Goal: Task Accomplishment & Management: Manage account settings

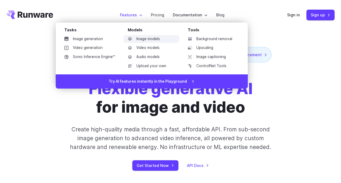
click at [134, 40] on link "Image models" at bounding box center [151, 39] width 56 height 8
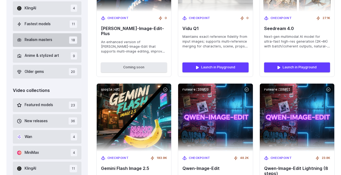
scroll to position [251, 0]
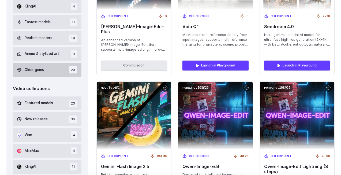
click at [45, 71] on button "Older gems 20" at bounding box center [47, 70] width 69 height 14
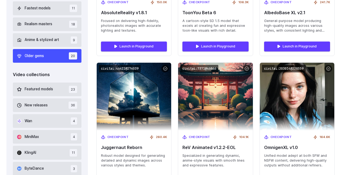
scroll to position [269, 0]
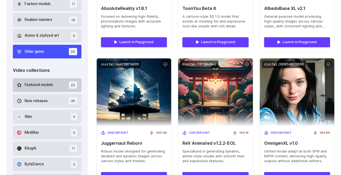
click at [46, 85] on span "Featured models" at bounding box center [39, 85] width 28 height 6
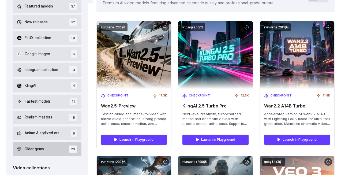
click at [41, 150] on span "Older gems" at bounding box center [34, 149] width 19 height 6
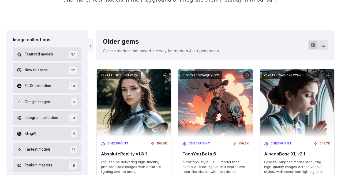
scroll to position [119, 0]
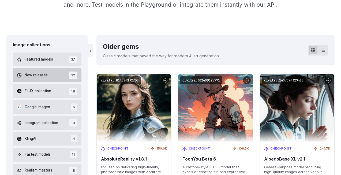
click at [41, 74] on span "New releases" at bounding box center [36, 75] width 23 height 6
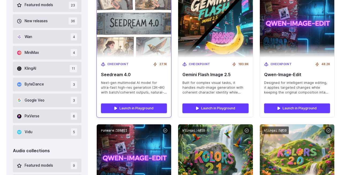
scroll to position [353, 0]
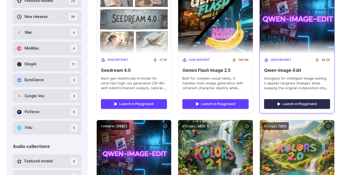
click at [280, 99] on link "Launch in Playground" at bounding box center [297, 104] width 66 height 10
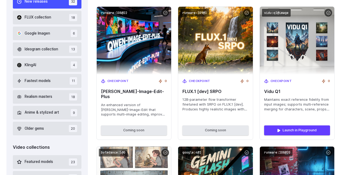
scroll to position [188, 0]
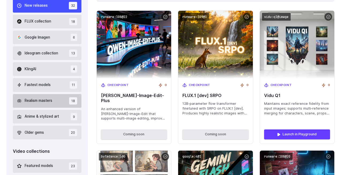
click at [43, 100] on span "Realism masters" at bounding box center [39, 101] width 28 height 6
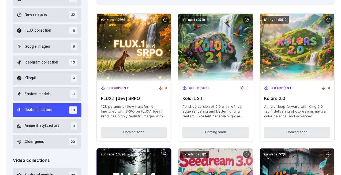
scroll to position [123, 0]
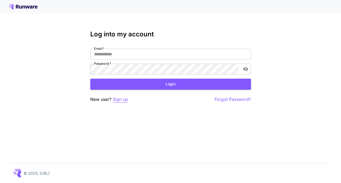
click at [116, 98] on p "Sign up" at bounding box center [120, 99] width 15 height 7
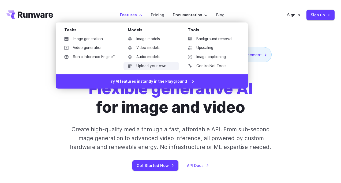
click at [164, 64] on link "Upload your own" at bounding box center [151, 66] width 56 height 8
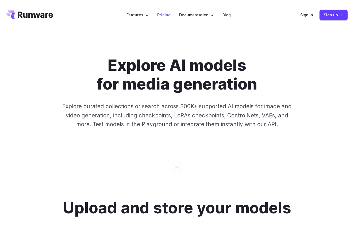
click at [168, 14] on link "Pricing" at bounding box center [163, 15] width 13 height 6
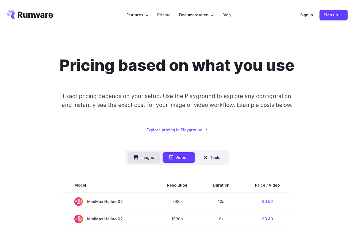
click at [140, 156] on button "Images" at bounding box center [144, 157] width 33 height 10
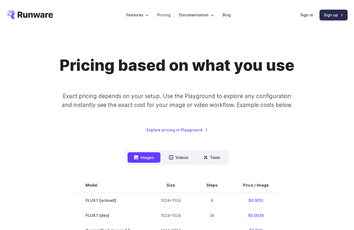
click at [327, 16] on link "Sign up" at bounding box center [334, 15] width 28 height 10
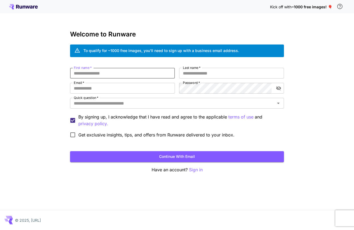
type input "*"
type input "*****"
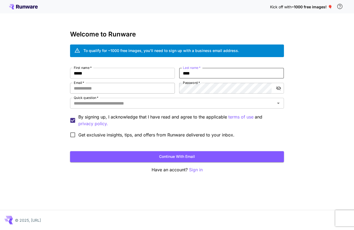
type input "****"
type input "**********"
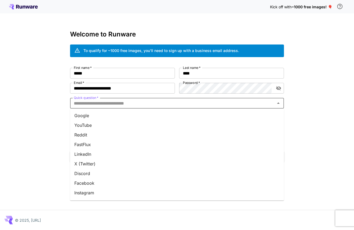
click at [95, 105] on input "Quick question   *" at bounding box center [173, 102] width 202 height 7
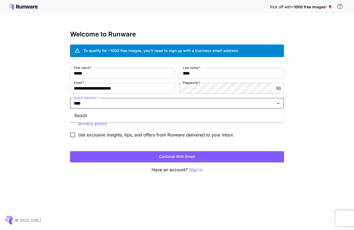
type input "*****"
click at [98, 116] on li "Reddit" at bounding box center [177, 116] width 214 height 10
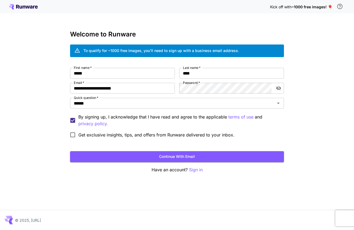
click at [199, 81] on span "*" at bounding box center [199, 83] width 2 height 4
click at [137, 146] on form "**********" at bounding box center [177, 115] width 214 height 94
click at [132, 151] on form "**********" at bounding box center [177, 115] width 214 height 94
click at [133, 155] on button "Continue with email" at bounding box center [177, 156] width 214 height 11
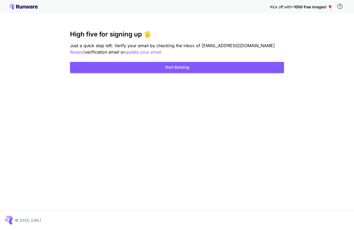
click at [163, 74] on div "Kick off with ~1000 free images! 🎈 High five for signing up 🖐️ Just a quick ste…" at bounding box center [177, 115] width 354 height 230
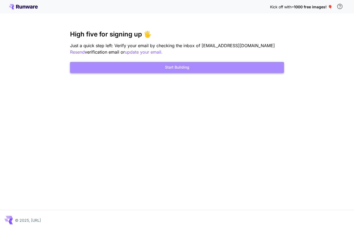
click at [163, 65] on button "Start Building" at bounding box center [177, 67] width 214 height 11
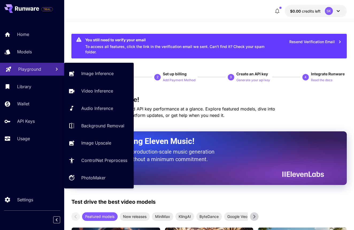
click at [20, 69] on p "Playground" at bounding box center [29, 69] width 23 height 6
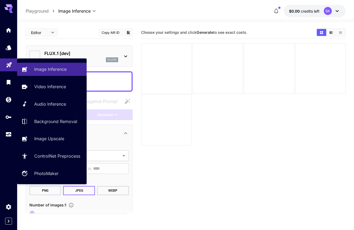
type input "**********"
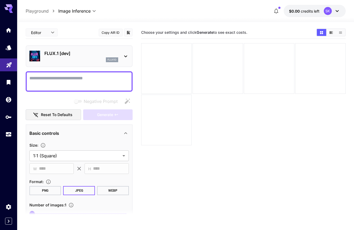
click at [109, 53] on p "FLUX.1 [dev]" at bounding box center [81, 53] width 74 height 6
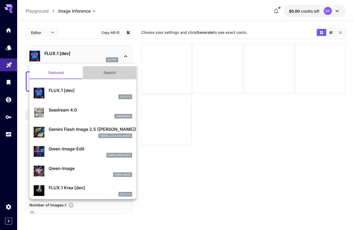
click at [104, 75] on button "Search" at bounding box center [110, 72] width 54 height 13
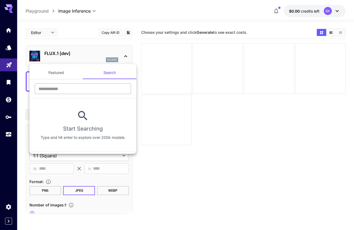
click at [93, 92] on input "text" at bounding box center [83, 88] width 96 height 11
type input "*******"
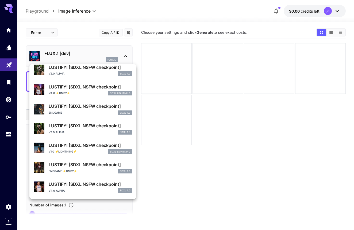
scroll to position [57, 0]
click at [90, 85] on p "LUSTIFY! [SDXL NSFW checkpoint]" at bounding box center [91, 87] width 84 height 6
type input "*"
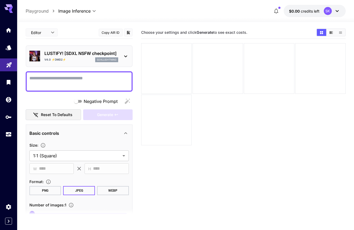
click at [90, 85] on textarea "Negative Prompt" at bounding box center [79, 81] width 100 height 13
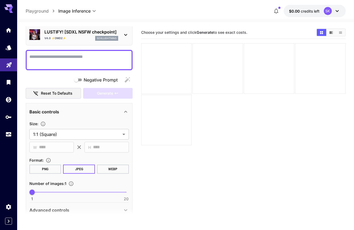
scroll to position [21, 0]
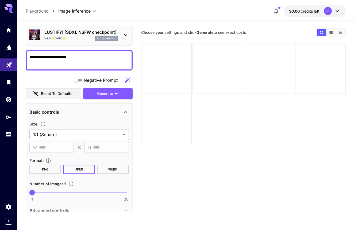
click at [130, 77] on icon "button" at bounding box center [127, 80] width 6 height 6
click at [100, 57] on textarea "**********" at bounding box center [79, 60] width 100 height 13
drag, startPoint x: 77, startPoint y: 55, endPoint x: 133, endPoint y: 64, distance: 57.0
click at [133, 64] on main "**********" at bounding box center [186, 143] width 320 height 234
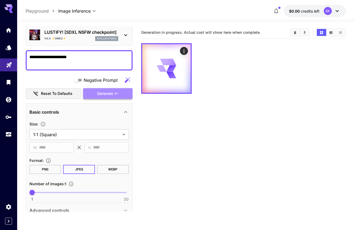
click at [112, 92] on span "Generate" at bounding box center [105, 93] width 16 height 7
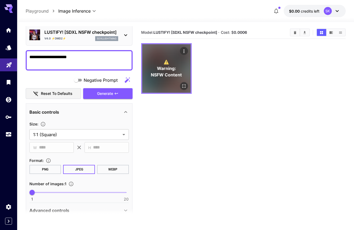
click at [173, 53] on div "⚠️ Warning: NSFW Content" at bounding box center [166, 68] width 48 height 48
click at [184, 86] on icon "Open in fullscreen" at bounding box center [183, 85] width 5 height 5
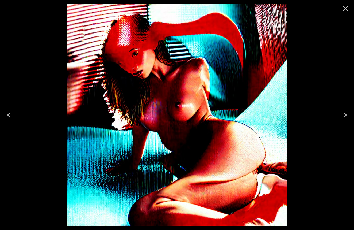
click at [344, 7] on icon "Close" at bounding box center [346, 8] width 9 height 9
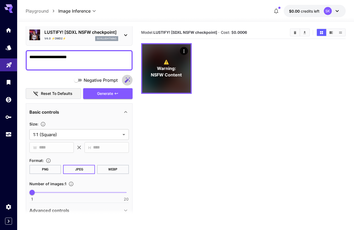
click at [126, 81] on icon "button" at bounding box center [126, 79] width 5 height 5
click at [100, 86] on div "Negative Prompt Reset to defaults Generate" at bounding box center [79, 87] width 107 height 24
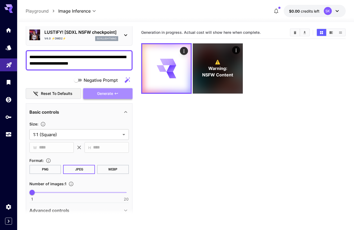
click at [104, 94] on span "Generate" at bounding box center [105, 93] width 16 height 7
click at [87, 12] on body "**********" at bounding box center [177, 136] width 354 height 272
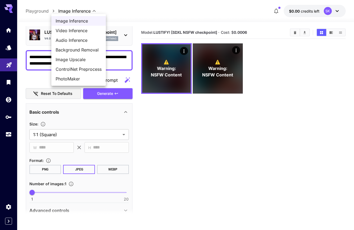
click at [168, 72] on div at bounding box center [177, 115] width 354 height 230
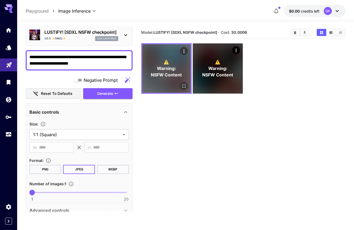
click at [164, 70] on span "Warning:" at bounding box center [166, 68] width 19 height 6
click at [182, 87] on icon "Open in fullscreen" at bounding box center [183, 85] width 5 height 5
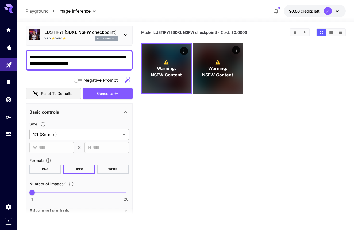
click at [100, 65] on textarea "**********" at bounding box center [79, 60] width 100 height 13
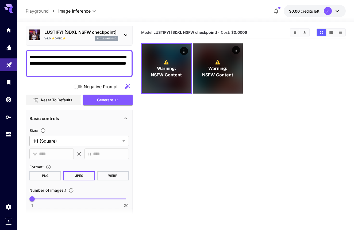
click at [79, 57] on textarea "**********" at bounding box center [79, 63] width 100 height 19
click at [78, 57] on textarea "**********" at bounding box center [79, 63] width 100 height 19
drag, startPoint x: 77, startPoint y: 57, endPoint x: 62, endPoint y: 62, distance: 16.3
click at [62, 62] on textarea "**********" at bounding box center [79, 63] width 100 height 19
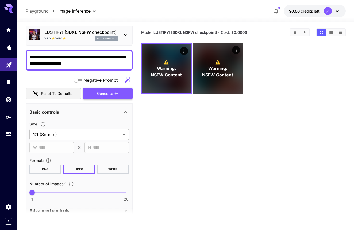
type textarea "**********"
click at [99, 90] on span "Generate" at bounding box center [105, 93] width 16 height 7
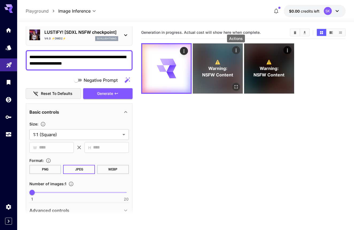
click at [236, 49] on icon "Actions" at bounding box center [235, 50] width 5 height 5
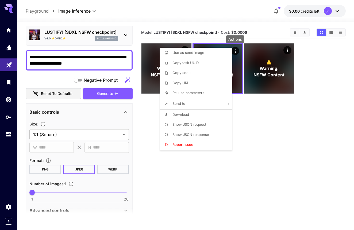
click at [250, 127] on div at bounding box center [177, 115] width 354 height 230
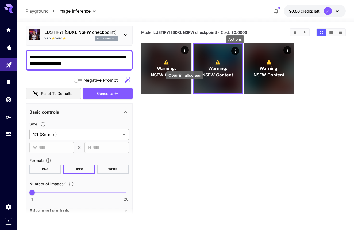
click at [179, 79] on div "Open in fullscreen" at bounding box center [185, 77] width 38 height 12
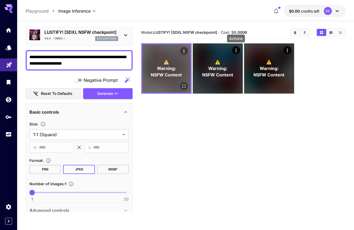
click at [177, 77] on span "NSFW Content" at bounding box center [166, 74] width 31 height 6
click at [184, 88] on icon "Open in fullscreen" at bounding box center [183, 85] width 5 height 5
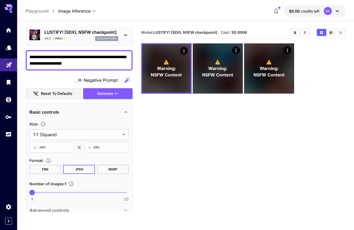
click at [104, 33] on p "LUSTIFY! [SDXL NSFW checkpoint]" at bounding box center [81, 32] width 74 height 6
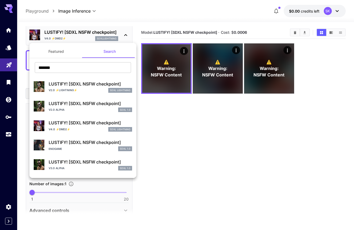
click at [86, 84] on p "LUSTIFY! [SDXL NSFW checkpoint]" at bounding box center [91, 84] width 84 height 6
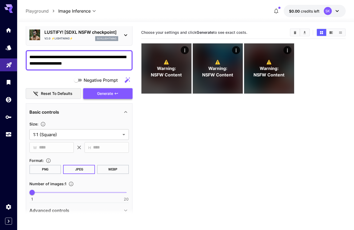
click at [95, 94] on button "Generate" at bounding box center [107, 93] width 49 height 11
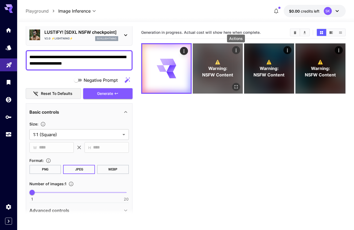
click at [237, 49] on icon "Actions" at bounding box center [235, 50] width 5 height 5
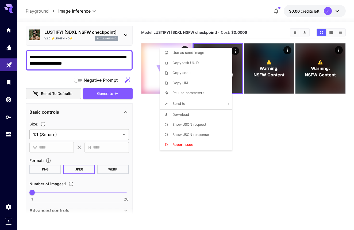
click at [254, 130] on div at bounding box center [177, 115] width 354 height 230
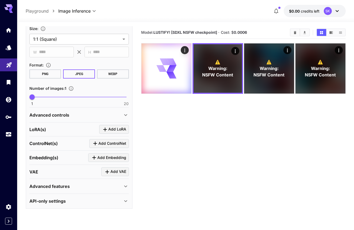
scroll to position [116, 0]
click at [101, 112] on div "Advanced controls" at bounding box center [75, 115] width 93 height 6
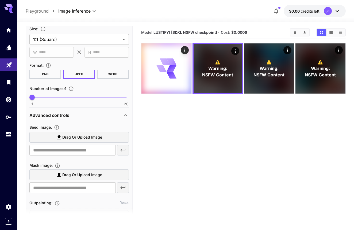
click at [101, 112] on div "Advanced controls" at bounding box center [75, 115] width 93 height 6
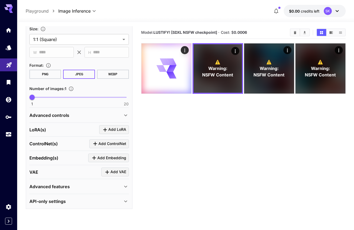
click at [95, 184] on div "Advanced features" at bounding box center [75, 186] width 93 height 6
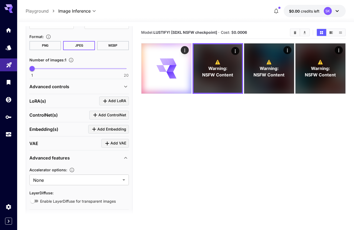
scroll to position [145, 0]
click at [95, 157] on div "Advanced features" at bounding box center [75, 157] width 93 height 6
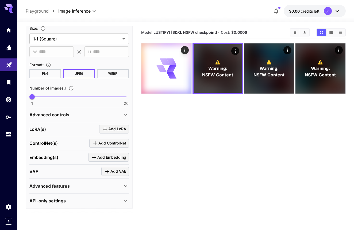
scroll to position [116, 0]
click at [172, 71] on icon at bounding box center [171, 68] width 10 height 7
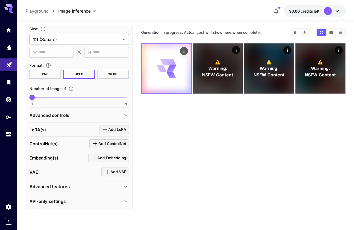
click at [172, 71] on icon at bounding box center [171, 68] width 10 height 6
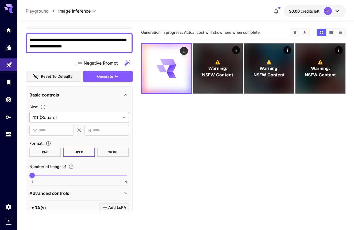
scroll to position [36, 0]
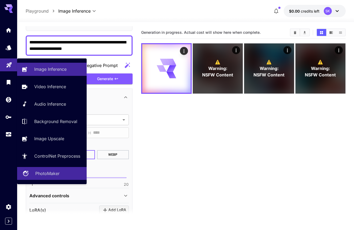
click at [41, 172] on p "PhotoMaker" at bounding box center [47, 173] width 24 height 6
type input "**********"
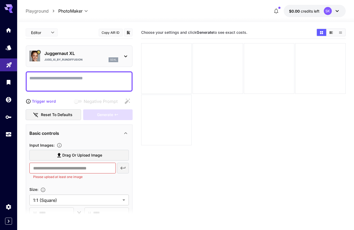
click at [84, 56] on div "Juggernaut XL Jugg_XI_by_RunDiffusion sdxl" at bounding box center [81, 56] width 74 height 12
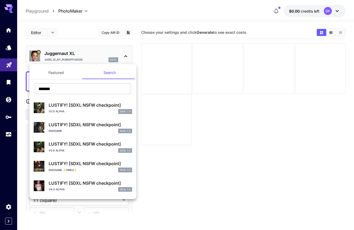
click at [196, 149] on div at bounding box center [177, 115] width 354 height 230
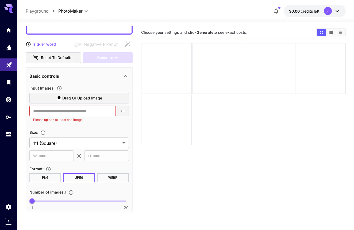
scroll to position [58, 0]
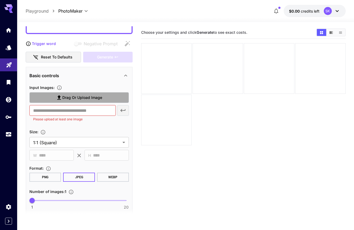
click at [77, 98] on span "Drag or upload image" at bounding box center [82, 97] width 40 height 7
click at [0, 0] on input "Drag or upload image" at bounding box center [0, 0] width 0 height 0
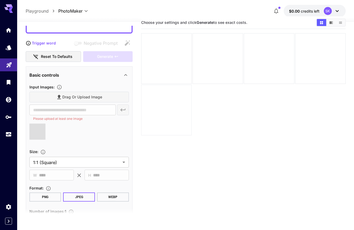
type input "**********"
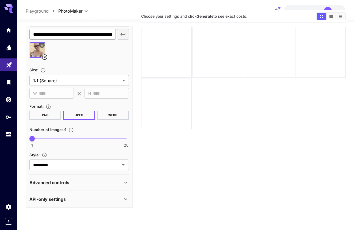
scroll to position [133, 0]
click at [80, 184] on div "Advanced controls" at bounding box center [75, 182] width 93 height 6
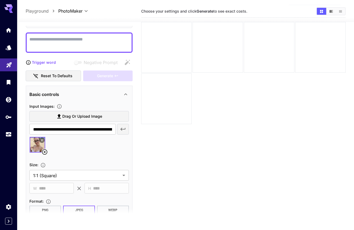
scroll to position [31, 0]
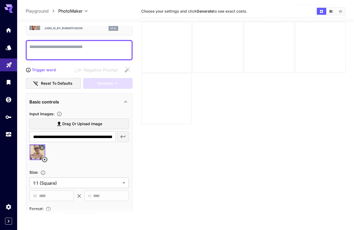
click at [36, 153] on img at bounding box center [38, 152] width 16 height 16
click at [41, 146] on icon at bounding box center [42, 147] width 2 height 2
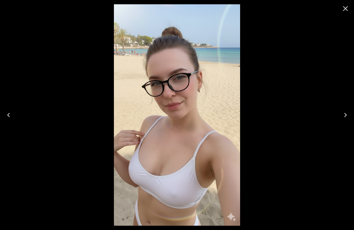
click at [343, 12] on icon "Close" at bounding box center [346, 8] width 9 height 9
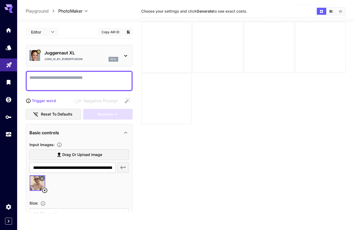
scroll to position [0, 0]
click at [73, 84] on textarea "Negative Prompt" at bounding box center [79, 80] width 100 height 13
click at [48, 100] on p "Trigger word" at bounding box center [44, 101] width 24 height 6
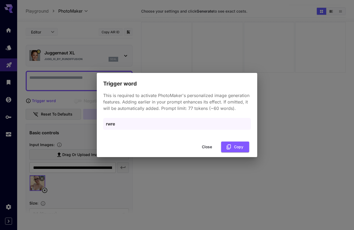
click at [132, 124] on p "rwre" at bounding box center [177, 123] width 142 height 6
click at [202, 147] on button "Close" at bounding box center [207, 146] width 24 height 11
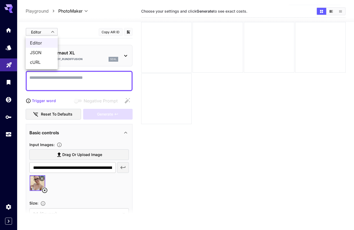
click at [54, 31] on body "**********" at bounding box center [177, 115] width 354 height 272
click at [65, 33] on div at bounding box center [177, 115] width 354 height 230
click at [77, 81] on textarea "Negative Prompt" at bounding box center [79, 80] width 100 height 13
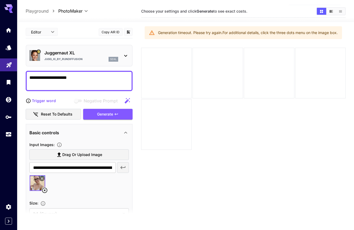
click at [126, 99] on icon "button" at bounding box center [127, 100] width 6 height 6
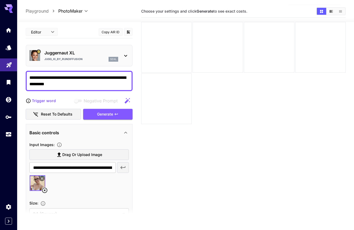
drag, startPoint x: 80, startPoint y: 76, endPoint x: 113, endPoint y: 83, distance: 33.4
click at [113, 83] on textarea "**********" at bounding box center [79, 80] width 100 height 13
type textarea "**********"
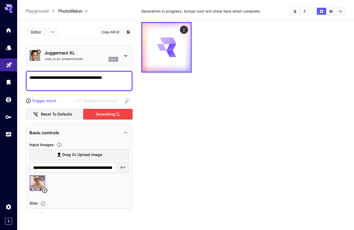
click at [127, 114] on div "Generating" at bounding box center [107, 114] width 49 height 11
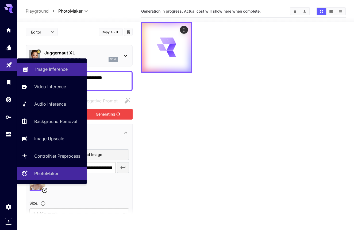
click at [49, 72] on p "Image Inference" at bounding box center [51, 69] width 32 height 6
type input "**********"
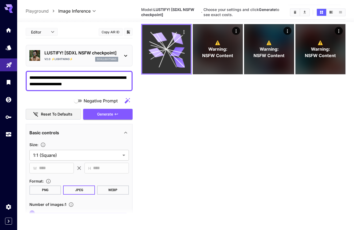
click at [177, 51] on icon at bounding box center [177, 51] width 15 height 9
click at [173, 55] on icon at bounding box center [177, 51] width 15 height 9
click at [180, 29] on div "Actions" at bounding box center [184, 32] width 8 height 8
click at [184, 32] on icon "Actions" at bounding box center [183, 31] width 5 height 5
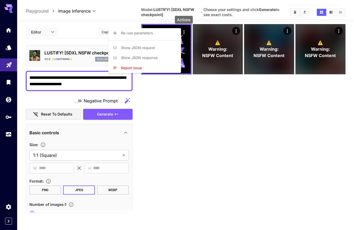
click at [171, 141] on div at bounding box center [177, 115] width 354 height 230
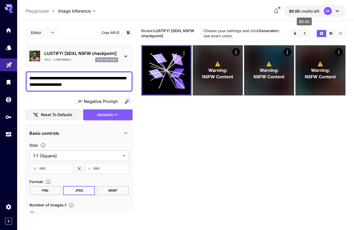
click at [310, 11] on span "credits left" at bounding box center [310, 11] width 19 height 5
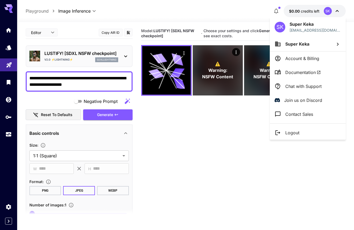
click at [8, 117] on div at bounding box center [177, 115] width 354 height 230
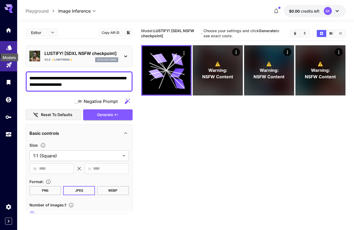
click at [12, 45] on icon "Models" at bounding box center [9, 46] width 6 height 6
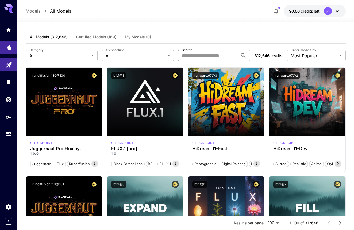
click at [185, 57] on input "Search" at bounding box center [208, 55] width 60 height 11
type input "****"
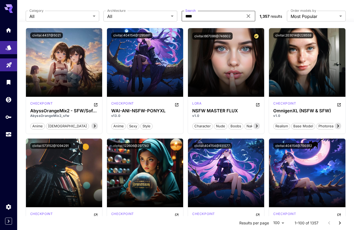
scroll to position [13, 0]
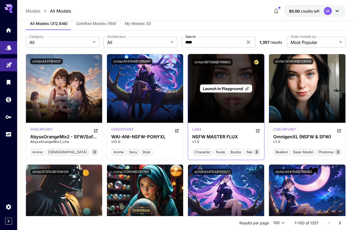
click at [222, 91] on div "Launch in Playground" at bounding box center [226, 88] width 52 height 8
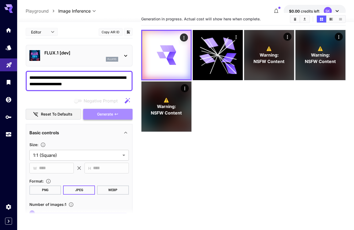
click at [111, 112] on span "Generate" at bounding box center [105, 114] width 16 height 7
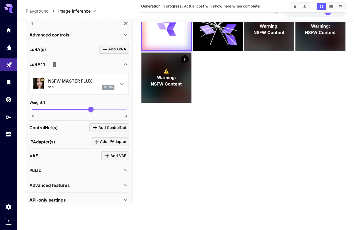
scroll to position [189, 0]
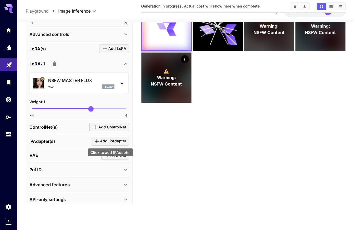
click at [95, 141] on icon "Click to add IPAdapter" at bounding box center [97, 141] width 6 height 6
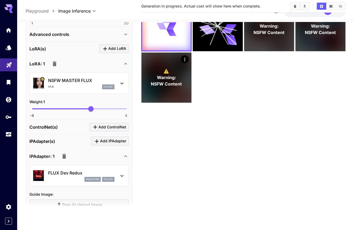
click at [98, 170] on p "FLUX Dev Redux" at bounding box center [81, 172] width 66 height 6
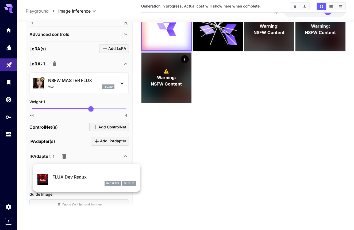
click at [98, 158] on div at bounding box center [177, 115] width 354 height 230
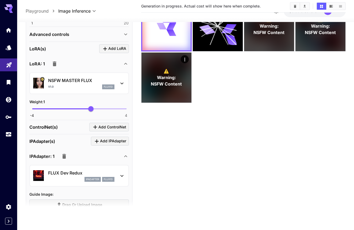
click at [65, 155] on icon "button" at bounding box center [64, 156] width 4 height 5
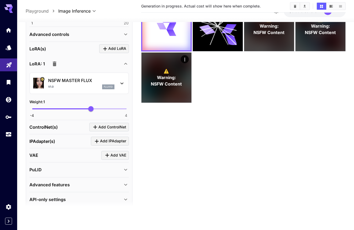
click at [68, 166] on div "PuLID" at bounding box center [75, 169] width 93 height 6
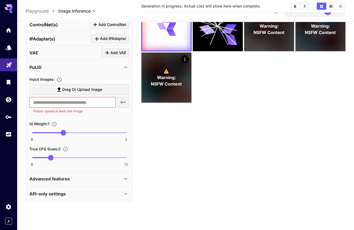
scroll to position [291, 0]
click at [123, 67] on icon at bounding box center [126, 67] width 6 height 6
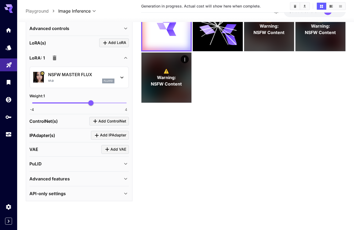
scroll to position [42, 0]
click at [71, 177] on div "Advanced features" at bounding box center [75, 178] width 93 height 6
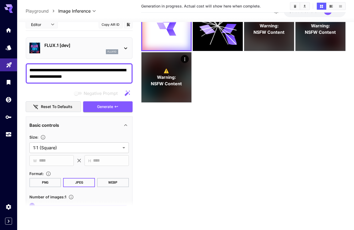
scroll to position [0, 0]
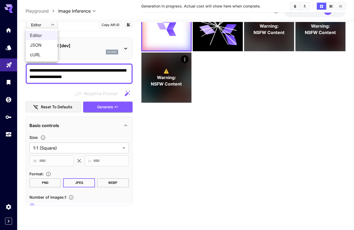
click at [48, 22] on body "**********" at bounding box center [177, 94] width 354 height 272
click at [157, 122] on div at bounding box center [177, 115] width 354 height 230
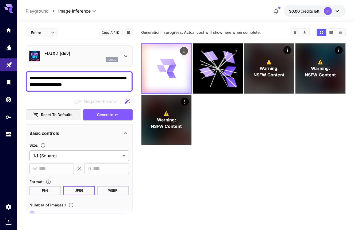
click at [165, 75] on icon at bounding box center [166, 68] width 19 height 19
click at [333, 8] on div "SK" at bounding box center [332, 11] width 17 height 8
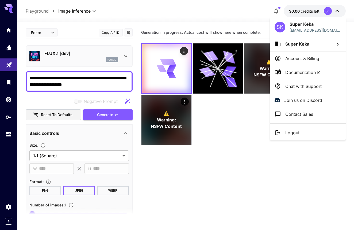
click at [298, 60] on p "Account & Billing" at bounding box center [303, 58] width 34 height 6
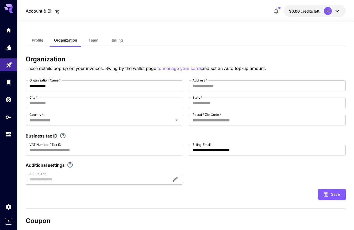
scroll to position [2, 0]
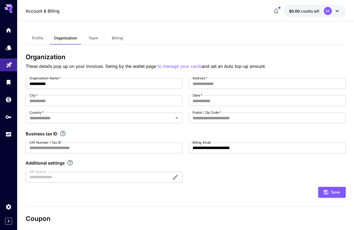
click at [114, 41] on button "Billing" at bounding box center [117, 38] width 24 height 13
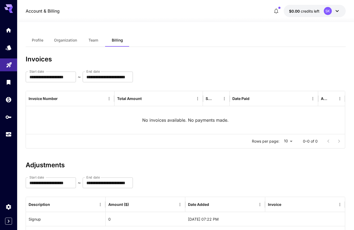
click at [36, 41] on span "Profile" at bounding box center [38, 40] width 12 height 5
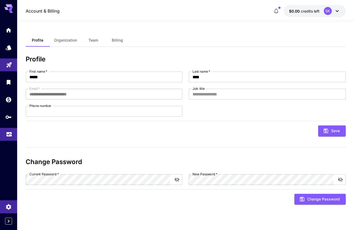
click at [13, 132] on link at bounding box center [8, 134] width 17 height 13
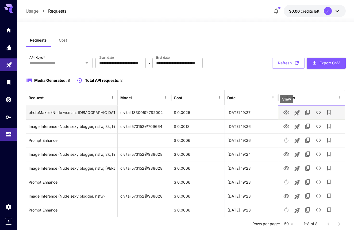
click at [285, 113] on icon "View" at bounding box center [287, 112] width 6 height 4
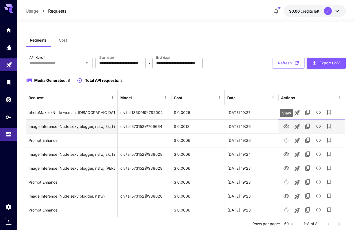
click at [283, 127] on icon "View" at bounding box center [286, 126] width 6 height 6
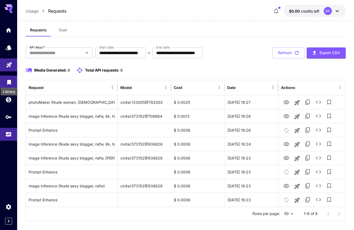
click at [11, 82] on icon "Library" at bounding box center [9, 80] width 6 height 6
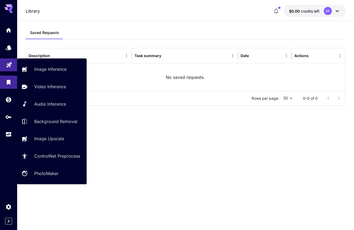
click at [9, 70] on link at bounding box center [8, 64] width 17 height 13
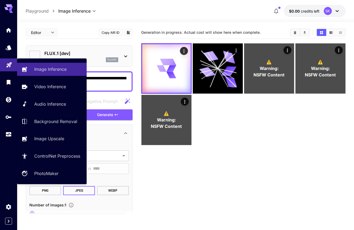
type input "**********"
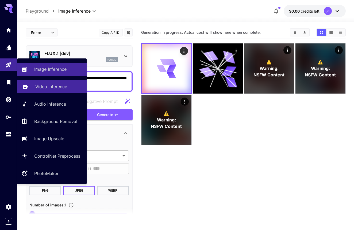
click at [39, 90] on link "Video Inference" at bounding box center [52, 86] width 70 height 13
type input "**********"
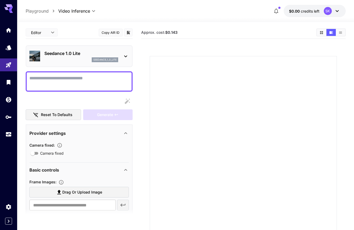
click at [57, 63] on div "Seedance 1.0 Lite seedance_1_0_lite" at bounding box center [79, 56] width 100 height 16
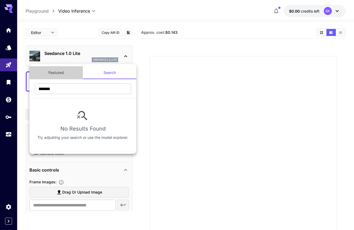
click at [58, 75] on button "Featured" at bounding box center [56, 72] width 54 height 13
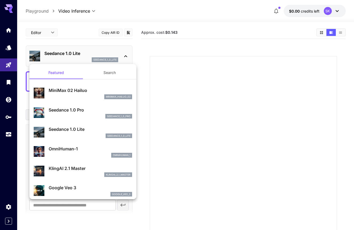
click at [103, 73] on button "Search" at bounding box center [110, 72] width 54 height 13
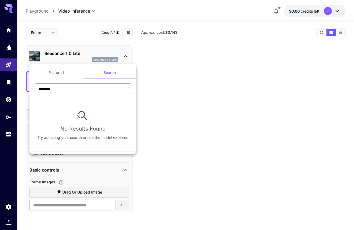
click at [85, 86] on input "*******" at bounding box center [83, 88] width 96 height 11
type input "****"
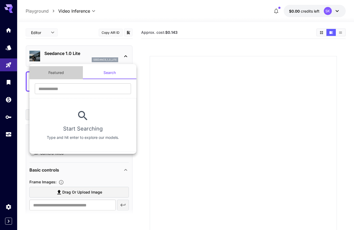
click at [51, 67] on button "Featured" at bounding box center [56, 72] width 54 height 13
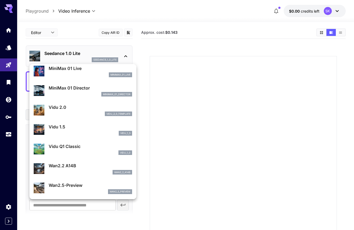
scroll to position [484, 0]
click at [8, 54] on div at bounding box center [177, 115] width 354 height 230
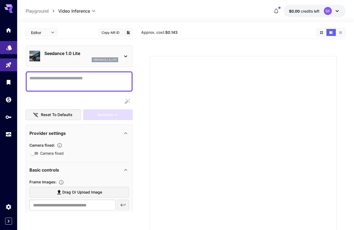
click at [9, 52] on link at bounding box center [8, 47] width 17 height 13
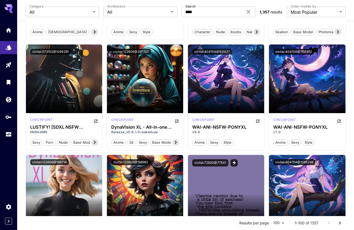
scroll to position [132, 0]
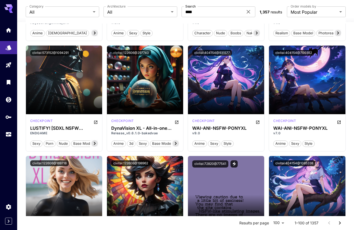
click at [71, 17] on div "**********" at bounding box center [186, 12] width 320 height 24
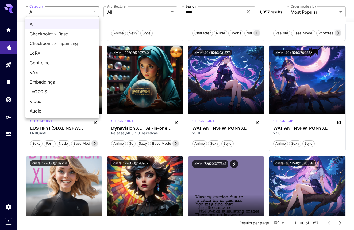
click at [148, 13] on div at bounding box center [177, 115] width 354 height 230
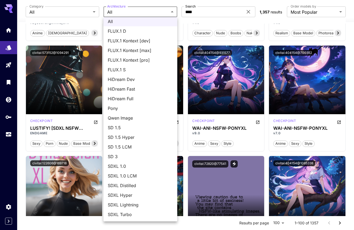
scroll to position [3, 0]
click at [136, 119] on span "Qwen Image" at bounding box center [140, 118] width 65 height 6
type input "**********"
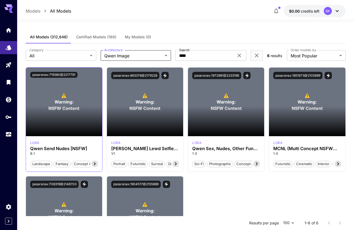
scroll to position [0, 0]
click at [134, 108] on section at bounding box center [145, 121] width 76 height 30
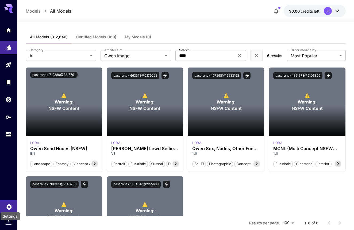
click at [7, 203] on icon "Settings" at bounding box center [9, 205] width 6 height 6
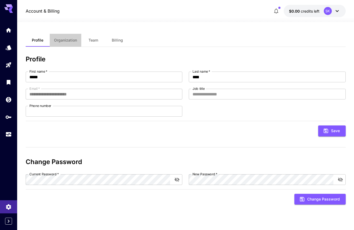
click at [66, 38] on span "Organization" at bounding box center [65, 40] width 23 height 5
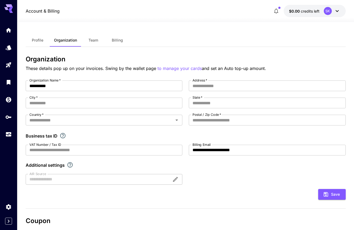
click at [92, 43] on button "Team" at bounding box center [93, 40] width 24 height 13
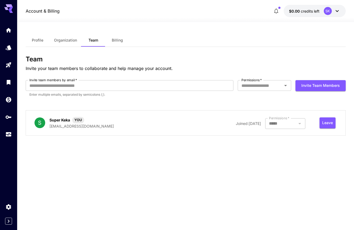
click at [111, 43] on button "Billing" at bounding box center [117, 40] width 24 height 13
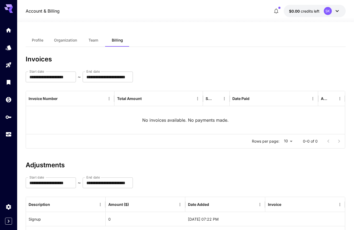
click at [327, 15] on button "$0.00 credits left SK" at bounding box center [315, 11] width 62 height 12
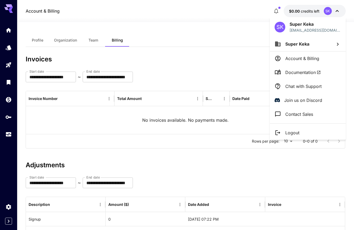
click at [313, 43] on li "Super Keka" at bounding box center [308, 44] width 76 height 14
click at [311, 56] on div at bounding box center [177, 115] width 354 height 230
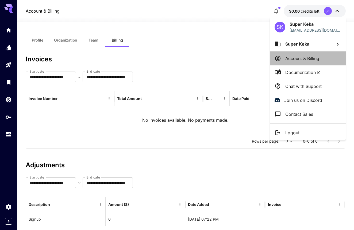
click at [309, 56] on p "Account & Billing" at bounding box center [303, 58] width 34 height 6
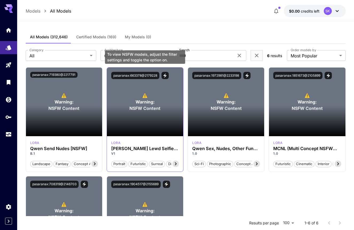
click at [158, 93] on p "⚠️ Warning: NSFW Content" at bounding box center [145, 101] width 31 height 19
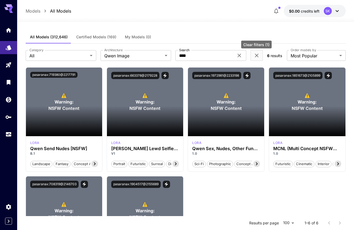
click at [258, 58] on icon "Clear filters (1)" at bounding box center [257, 55] width 6 height 6
type input "***"
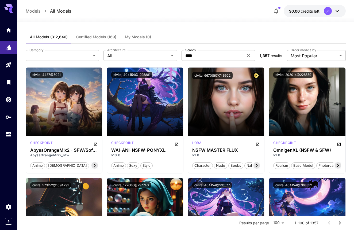
click at [222, 53] on input "****" at bounding box center [213, 55] width 62 height 11
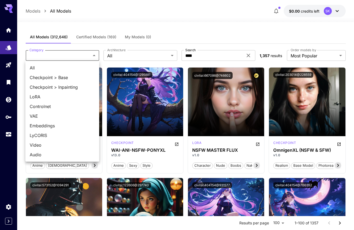
click at [128, 58] on div at bounding box center [177, 115] width 354 height 230
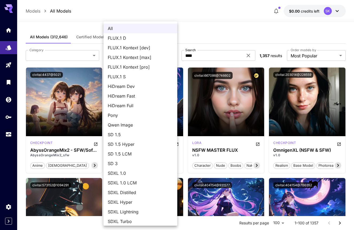
click at [202, 40] on div at bounding box center [177, 115] width 354 height 230
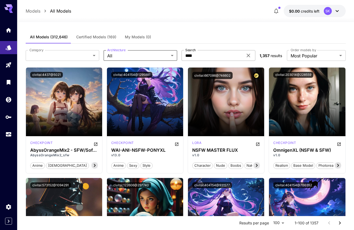
click at [214, 59] on input "****" at bounding box center [213, 55] width 62 height 11
type input "*******"
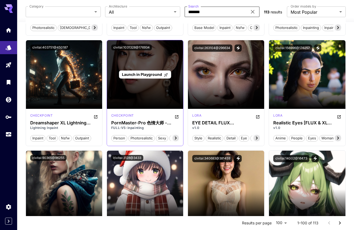
scroll to position [139, 0]
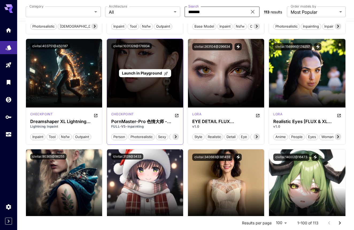
click at [136, 72] on span "Launch in Playground" at bounding box center [142, 73] width 40 height 5
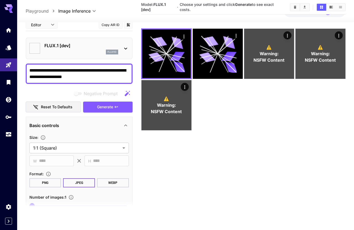
scroll to position [42, 0]
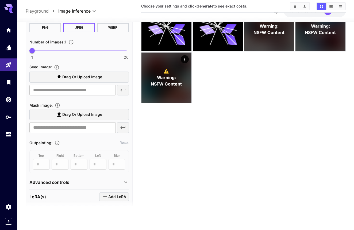
scroll to position [164, 0]
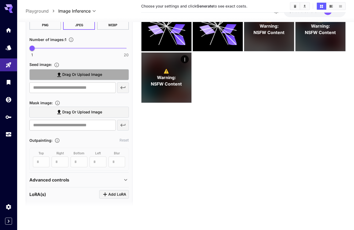
click at [83, 77] on span "Drag or upload image" at bounding box center [82, 74] width 40 height 7
click at [0, 0] on input "Drag or upload image" at bounding box center [0, 0] width 0 height 0
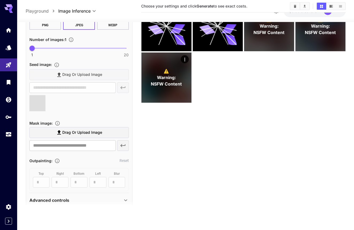
type input "**********"
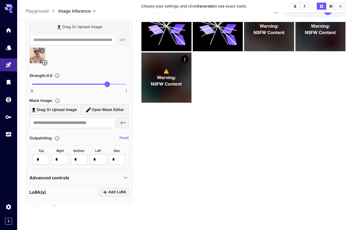
scroll to position [202, 0]
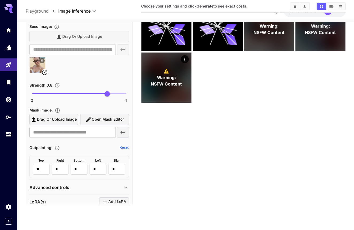
click at [38, 68] on img at bounding box center [38, 65] width 16 height 16
click at [89, 121] on icon "button" at bounding box center [88, 119] width 6 height 6
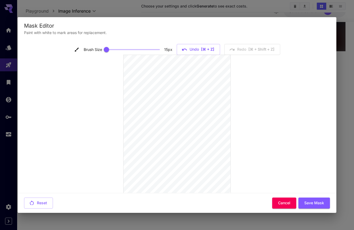
scroll to position [0, 0]
click at [114, 49] on span at bounding box center [134, 49] width 54 height 8
type input "**"
click at [123, 51] on span at bounding box center [133, 49] width 54 height 8
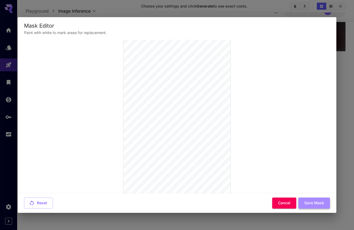
click at [310, 202] on button "Save Mask" at bounding box center [315, 202] width 32 height 11
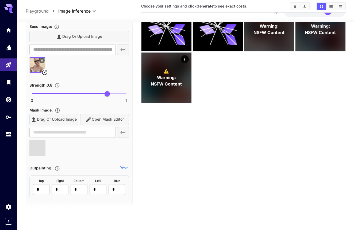
type input "**********"
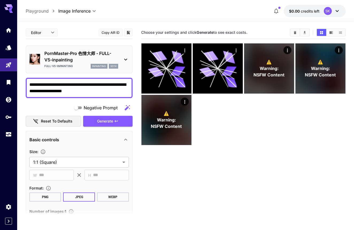
click at [89, 92] on textarea "**********" at bounding box center [79, 87] width 100 height 13
type textarea "**********"
click at [97, 117] on button "Generate" at bounding box center [107, 121] width 49 height 11
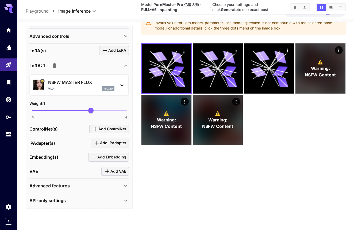
scroll to position [380, 0]
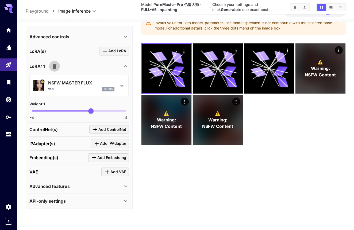
click at [55, 63] on icon "button" at bounding box center [54, 66] width 6 height 6
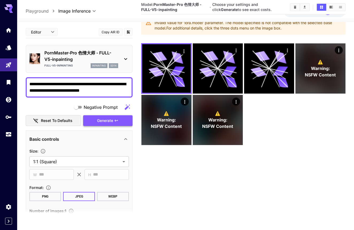
scroll to position [0, 0]
click at [92, 121] on button "Generate" at bounding box center [107, 120] width 49 height 11
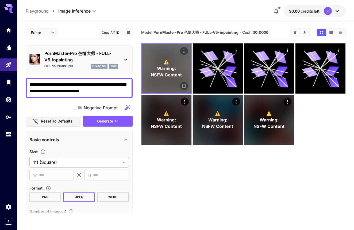
click at [175, 56] on div "⚠️ Warning: NSFW Content" at bounding box center [166, 68] width 48 height 48
click at [184, 85] on icon "Open in fullscreen" at bounding box center [183, 85] width 5 height 5
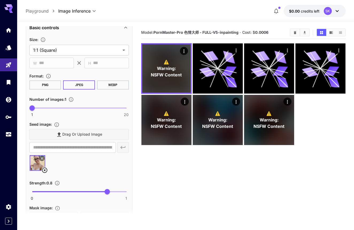
scroll to position [110, 0]
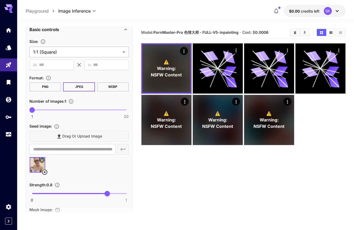
click at [88, 54] on body "**********" at bounding box center [177, 136] width 354 height 272
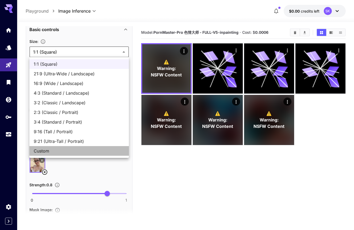
click at [71, 152] on span "Custom" at bounding box center [79, 150] width 91 height 6
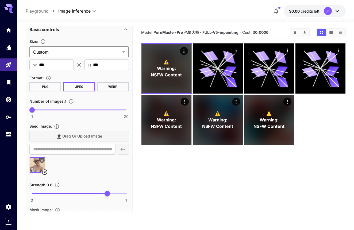
click at [84, 49] on body "**********" at bounding box center [177, 136] width 354 height 272
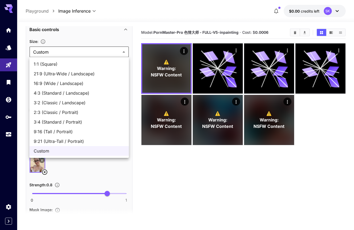
click at [83, 71] on span "21:9 (Ultra-Wide / Landscape)" at bounding box center [79, 73] width 91 height 6
type input "**********"
type input "***"
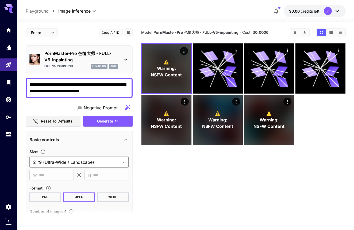
scroll to position [0, 0]
click at [63, 11] on body "**********" at bounding box center [177, 136] width 354 height 272
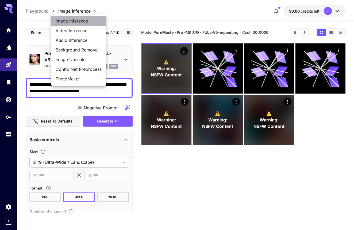
click at [66, 21] on span "Image Inference" at bounding box center [79, 21] width 46 height 6
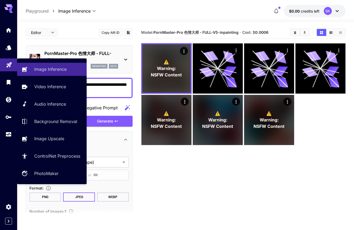
click at [13, 67] on link at bounding box center [8, 64] width 17 height 13
click at [37, 69] on p "Image Inference" at bounding box center [51, 69] width 32 height 6
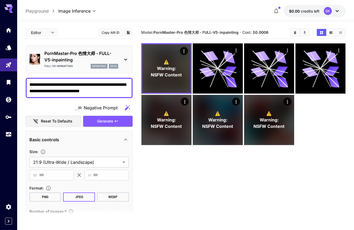
click at [11, 7] on icon at bounding box center [11, 8] width 4 height 3
click at [10, 30] on icon "Home" at bounding box center [8, 28] width 5 height 5
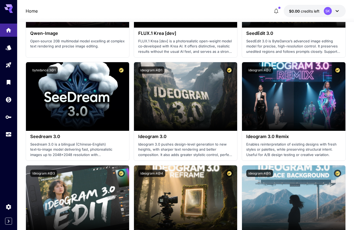
scroll to position [1315, 0]
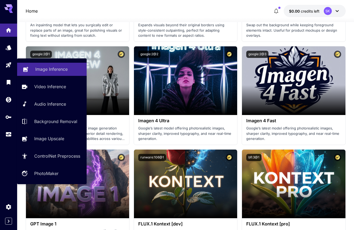
click at [29, 69] on link "Image Inference" at bounding box center [52, 69] width 70 height 13
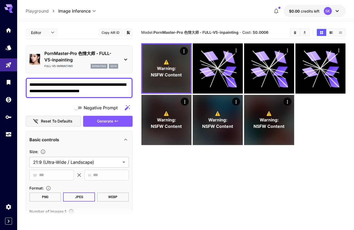
click at [35, 33] on body "**********" at bounding box center [177, 136] width 354 height 272
click at [52, 20] on div at bounding box center [177, 115] width 354 height 230
click at [62, 13] on body "**********" at bounding box center [177, 136] width 354 height 272
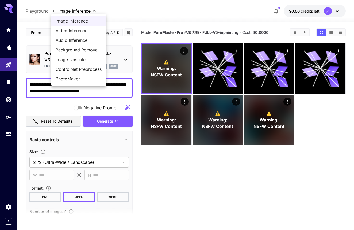
click at [65, 25] on li "Image Inference" at bounding box center [78, 21] width 55 height 10
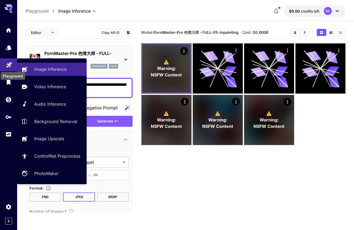
click at [9, 66] on body "**********" at bounding box center [177, 136] width 354 height 272
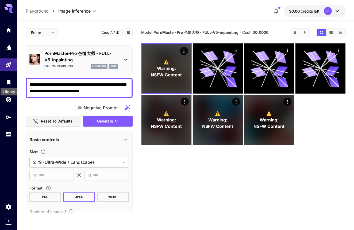
click at [9, 84] on div "Library" at bounding box center [9, 90] width 18 height 12
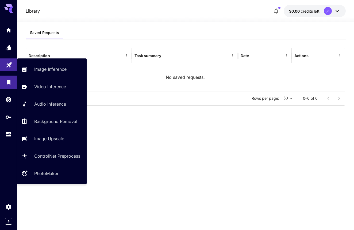
click at [8, 67] on link at bounding box center [8, 64] width 17 height 13
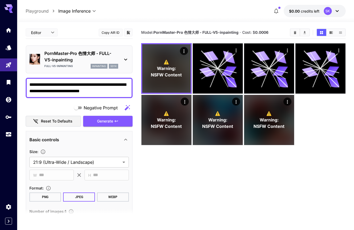
click at [67, 47] on div "PornMaster-Pro 色情大师 - FULL-V5-inpainting FULL-V5-inpainting inpainting sd1x" at bounding box center [79, 59] width 107 height 28
click at [67, 52] on p "PornMaster-Pro 色情大师 - FULL-V5-inpainting" at bounding box center [81, 56] width 74 height 13
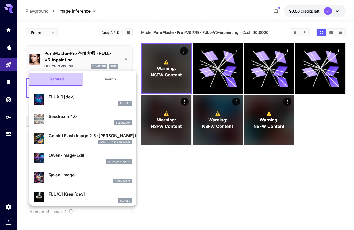
click at [63, 80] on button "Featured" at bounding box center [56, 79] width 54 height 13
click at [13, 46] on div at bounding box center [177, 115] width 354 height 230
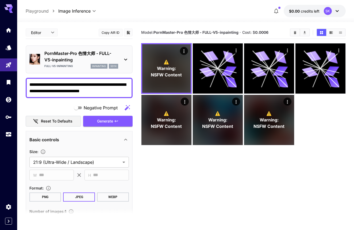
click at [8, 47] on div "Featured Search FLUX.1 [dev] FLUX.1 D Seedream 4.0 seedream4 Gemini Flash Image…" at bounding box center [53, 80] width 107 height 161
click at [8, 47] on icon "Models" at bounding box center [9, 47] width 6 height 5
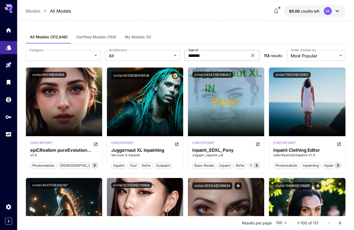
click at [203, 54] on input "*******" at bounding box center [216, 55] width 63 height 11
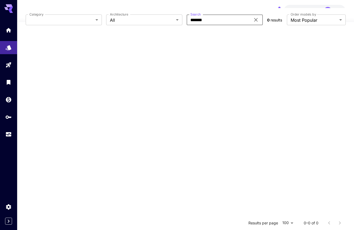
scroll to position [36, 0]
type input "*******"
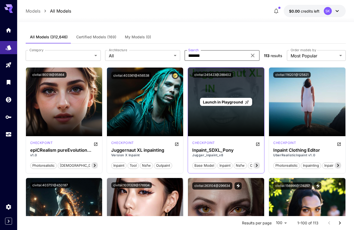
scroll to position [0, 0]
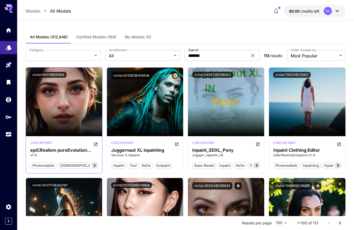
click at [96, 163] on icon at bounding box center [95, 165] width 6 height 6
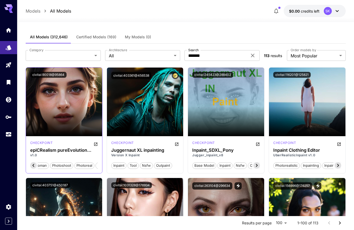
click at [96, 163] on span "natural colours" at bounding box center [111, 165] width 30 height 5
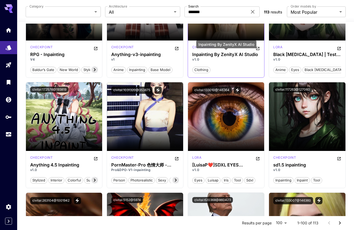
scroll to position [318, 0]
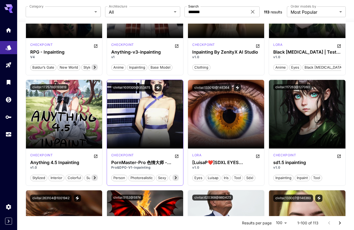
click at [176, 177] on icon at bounding box center [176, 177] width 6 height 6
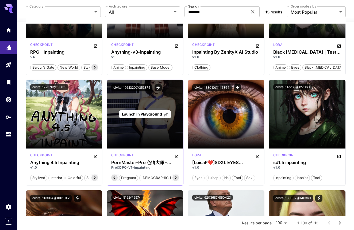
click at [150, 114] on span "Launch in Playground" at bounding box center [142, 114] width 40 height 5
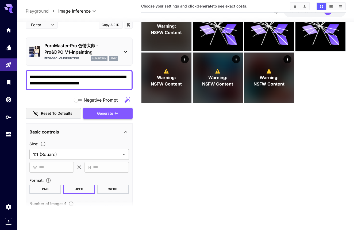
click at [109, 112] on span "Generate" at bounding box center [105, 113] width 16 height 7
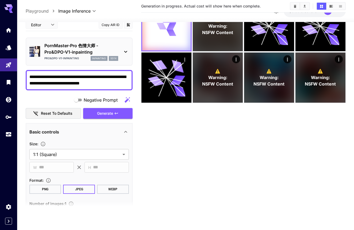
scroll to position [42, 0]
click at [166, 24] on icon at bounding box center [166, 25] width 19 height 19
click at [166, 29] on icon at bounding box center [166, 25] width 19 height 19
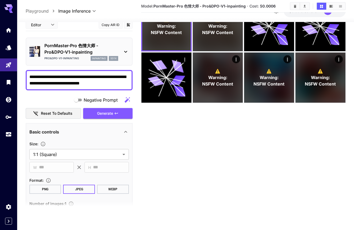
click at [166, 29] on span "Warning:" at bounding box center [166, 26] width 19 height 6
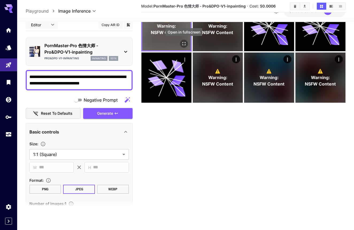
click at [184, 42] on icon "Open in fullscreen" at bounding box center [183, 43] width 5 height 5
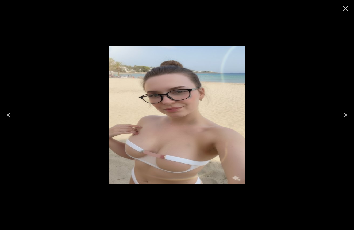
click at [346, 11] on icon "Close" at bounding box center [346, 8] width 9 height 9
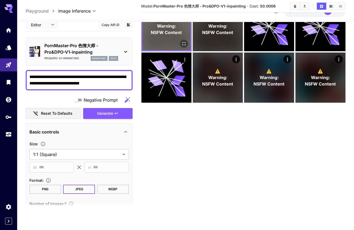
click at [164, 34] on span "NSFW Content" at bounding box center [166, 32] width 31 height 6
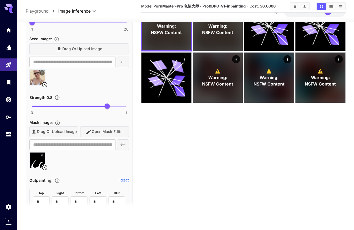
scroll to position [191, 0]
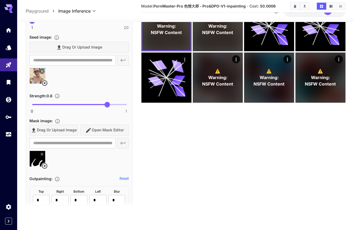
click at [85, 126] on div "Drag or upload image Open Mask Editor" at bounding box center [79, 129] width 100 height 11
click at [92, 127] on div "Drag or upload image Open Mask Editor" at bounding box center [79, 129] width 100 height 11
click at [94, 130] on div "Drag or upload image Open Mask Editor" at bounding box center [79, 129] width 100 height 11
click at [43, 153] on icon at bounding box center [41, 153] width 3 height 3
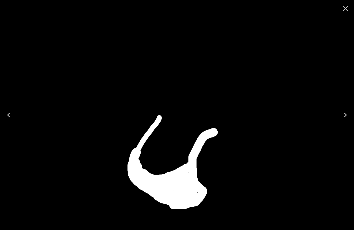
click at [96, 119] on div at bounding box center [177, 115] width 354 height 230
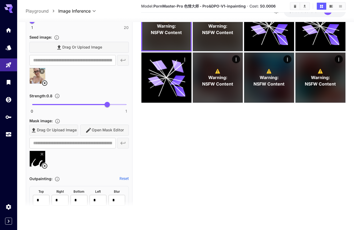
click at [111, 126] on div "Drag or upload image Open Mask Editor" at bounding box center [79, 129] width 100 height 11
click at [106, 131] on div "Drag or upload image Open Mask Editor" at bounding box center [79, 129] width 100 height 11
click at [44, 164] on icon at bounding box center [44, 165] width 6 height 6
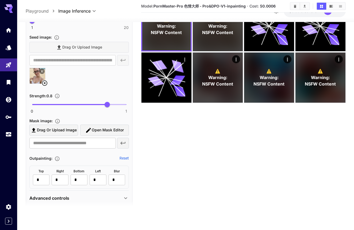
click at [86, 131] on icon "button" at bounding box center [88, 130] width 6 height 6
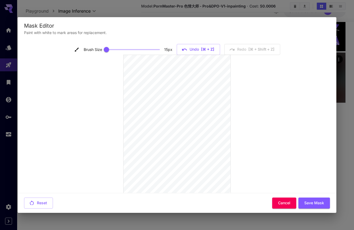
scroll to position [0, 0]
type input "**"
click at [122, 49] on span at bounding box center [134, 49] width 54 height 8
click at [305, 201] on button "Save Mask" at bounding box center [315, 202] width 32 height 11
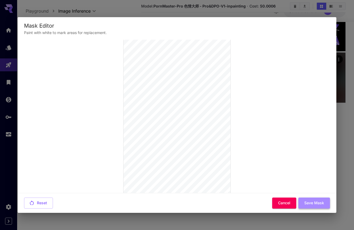
scroll to position [0, 0]
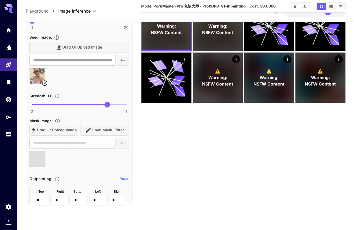
type input "**********"
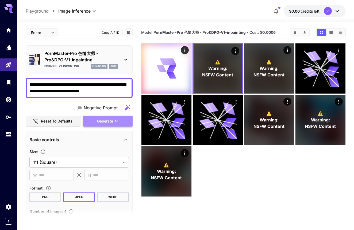
click at [95, 117] on button "Generate" at bounding box center [107, 121] width 49 height 11
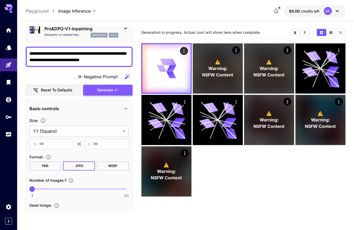
scroll to position [32, 0]
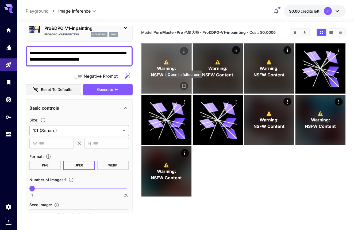
click at [183, 86] on icon "Open in fullscreen" at bounding box center [184, 85] width 3 height 3
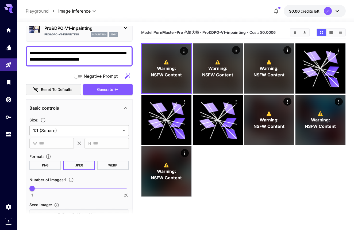
click at [89, 35] on div "Pro&DPO-V1-inpainting inpainting sd1x" at bounding box center [81, 34] width 74 height 5
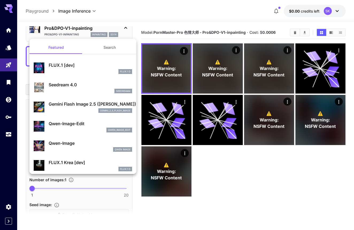
click at [102, 49] on button "Search" at bounding box center [110, 47] width 54 height 13
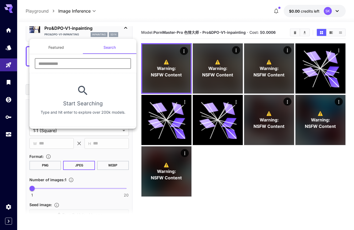
click at [91, 66] on input "text" at bounding box center [83, 63] width 96 height 11
type input "*******"
click at [8, 56] on div at bounding box center [177, 115] width 354 height 230
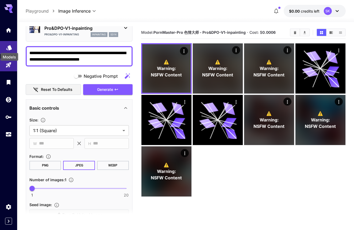
click at [9, 47] on icon "Models" at bounding box center [9, 45] width 6 height 5
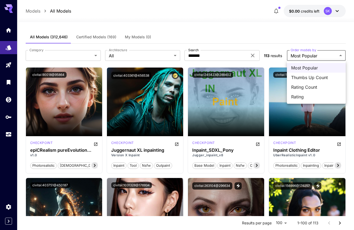
click at [297, 75] on span "Thumbs Up Count" at bounding box center [316, 77] width 50 height 6
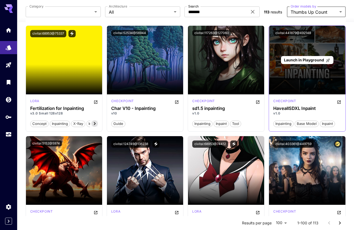
scroll to position [819, 0]
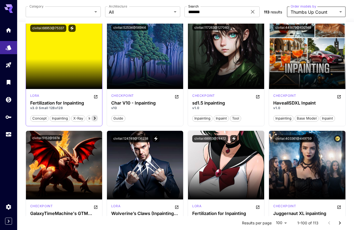
click at [94, 117] on icon at bounding box center [95, 117] width 2 height 3
click at [94, 117] on span "fertilization" at bounding box center [86, 118] width 22 height 5
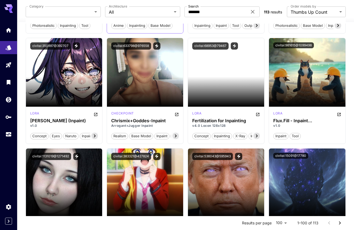
scroll to position [1243, 0]
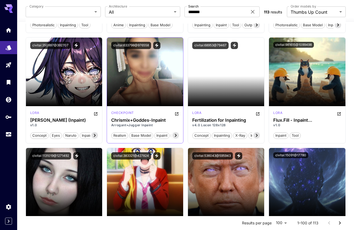
click at [177, 135] on icon at bounding box center [176, 135] width 6 height 6
click at [177, 135] on span "pony," at bounding box center [172, 135] width 13 height 5
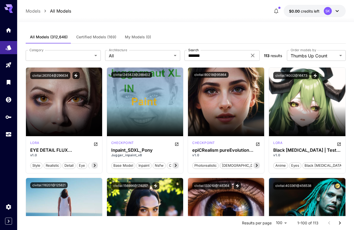
scroll to position [0, 0]
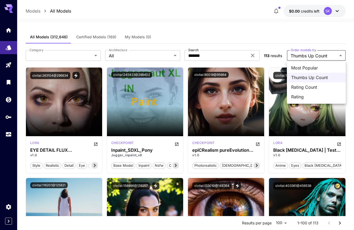
click at [297, 86] on span "Rating Count" at bounding box center [316, 87] width 50 height 6
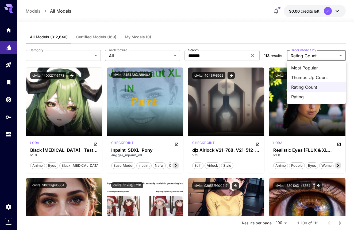
click at [302, 99] on span "Rating" at bounding box center [316, 96] width 50 height 6
type input "******"
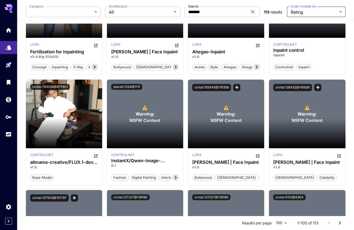
scroll to position [1532, 0]
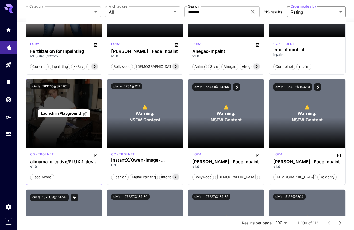
click at [71, 112] on span "Launch in Playground" at bounding box center [61, 113] width 40 height 5
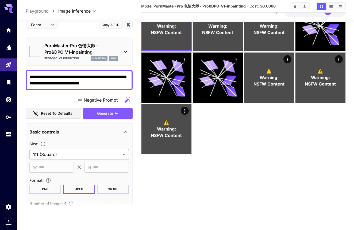
type input "**********"
type input "****"
type input "**"
type input "***"
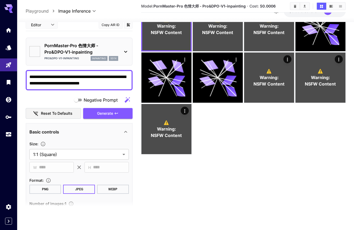
scroll to position [42, 0]
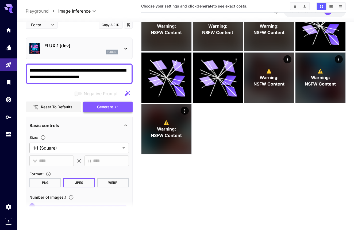
click at [105, 105] on span "Generate" at bounding box center [105, 106] width 16 height 7
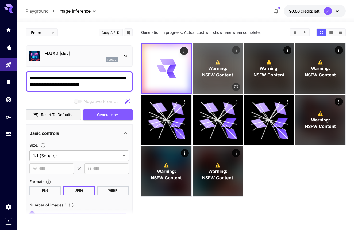
scroll to position [0, 0]
click at [234, 50] on icon "Actions" at bounding box center [235, 50] width 5 height 5
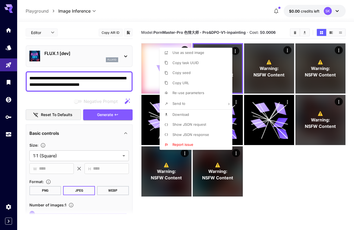
click at [260, 161] on div at bounding box center [177, 115] width 354 height 230
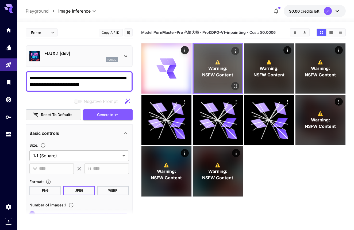
click at [222, 69] on span "Warning:" at bounding box center [217, 68] width 19 height 6
click at [232, 87] on button "Open in fullscreen" at bounding box center [235, 86] width 8 height 8
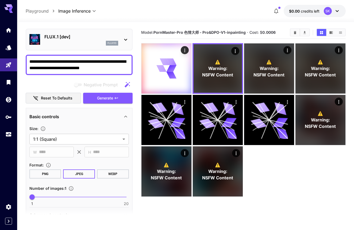
scroll to position [15, 0]
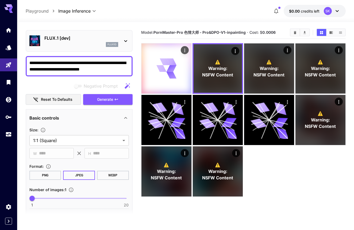
click at [165, 76] on icon at bounding box center [167, 68] width 20 height 20
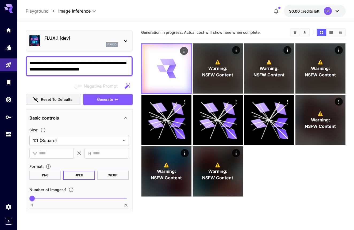
click at [165, 76] on icon at bounding box center [166, 68] width 19 height 19
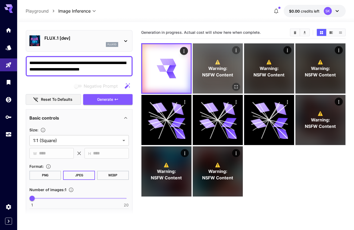
click at [210, 73] on span "NSFW Content" at bounding box center [217, 74] width 31 height 6
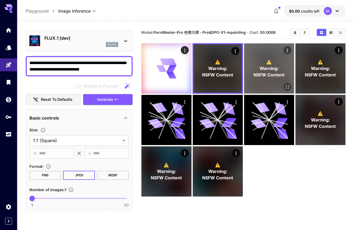
click at [257, 67] on p "⚠️ Warning: NSFW Content" at bounding box center [269, 68] width 31 height 19
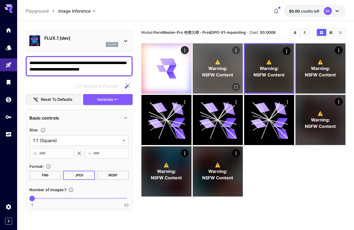
click at [209, 61] on p "⚠️ Warning: NSFW Content" at bounding box center [217, 68] width 31 height 19
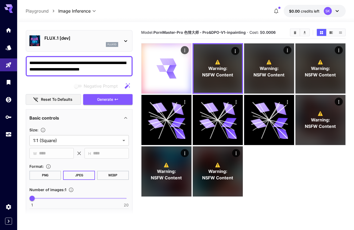
click at [175, 69] on icon at bounding box center [167, 68] width 20 height 20
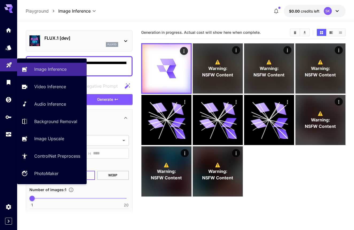
click at [14, 64] on link at bounding box center [8, 64] width 17 height 13
click at [28, 71] on icon at bounding box center [25, 68] width 6 height 6
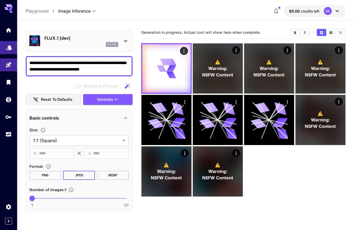
click at [4, 47] on link at bounding box center [8, 47] width 17 height 13
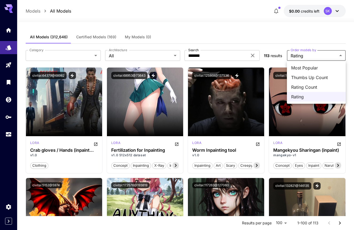
click at [291, 67] on span "Most Popular" at bounding box center [316, 67] width 50 height 6
type input "**********"
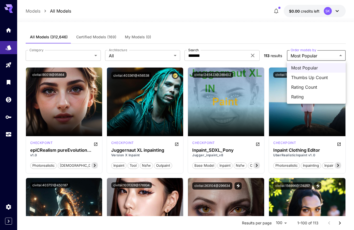
click at [248, 37] on div at bounding box center [177, 115] width 354 height 230
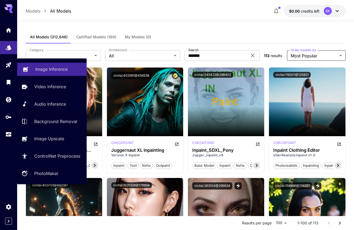
click at [24, 64] on link "Image Inference" at bounding box center [52, 69] width 70 height 13
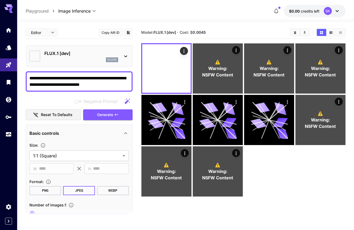
type input "**********"
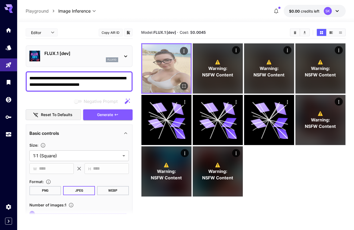
click at [162, 73] on img at bounding box center [166, 68] width 48 height 48
click at [187, 88] on button "Open in fullscreen" at bounding box center [184, 86] width 8 height 8
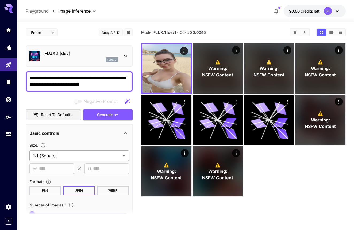
click at [98, 154] on body "**********" at bounding box center [177, 136] width 354 height 272
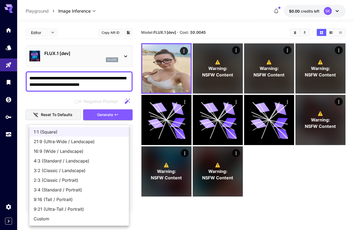
click at [88, 181] on span "2:3 (Classic / Portrait)" at bounding box center [79, 180] width 91 height 6
type input "**********"
type input "***"
type input "****"
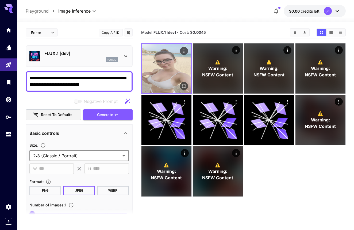
click at [167, 56] on img at bounding box center [166, 68] width 48 height 48
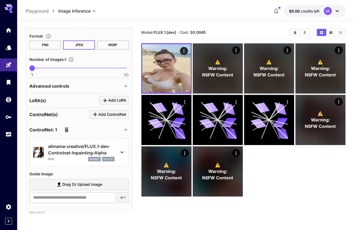
scroll to position [183, 0]
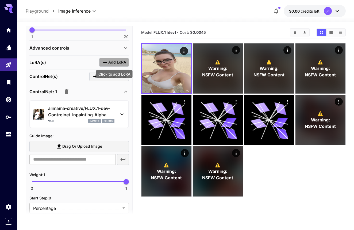
click at [112, 62] on span "Add LoRA" at bounding box center [117, 62] width 18 height 7
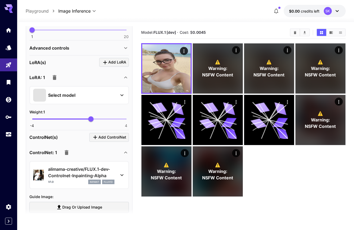
click at [86, 98] on div "Select model" at bounding box center [75, 95] width 84 height 13
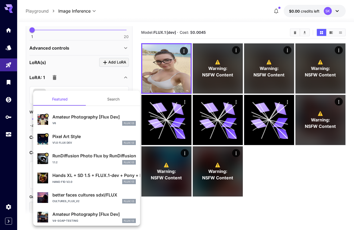
scroll to position [0, 0]
click at [112, 100] on button "Search" at bounding box center [114, 99] width 54 height 13
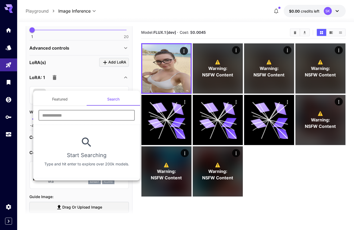
click at [93, 113] on input "text" at bounding box center [87, 115] width 96 height 11
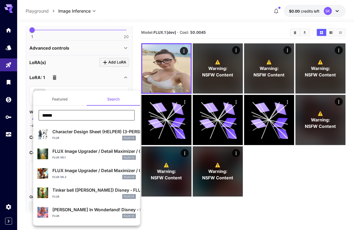
type input "*******"
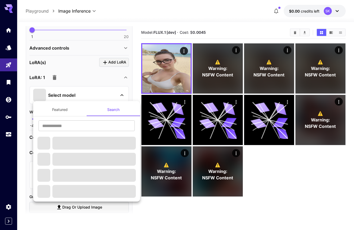
click at [164, 205] on div at bounding box center [177, 115] width 354 height 230
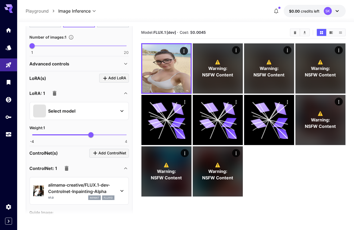
scroll to position [167, 0]
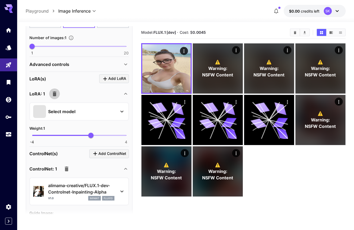
click at [55, 93] on icon "button" at bounding box center [55, 93] width 4 height 5
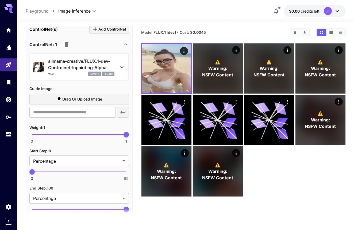
scroll to position [233, 0]
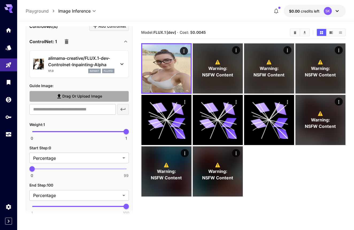
click at [87, 97] on span "Drag or upload image" at bounding box center [82, 96] width 40 height 7
click at [0, 0] on input "Drag or upload image" at bounding box center [0, 0] width 0 height 0
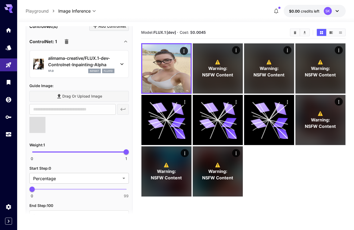
type input "**********"
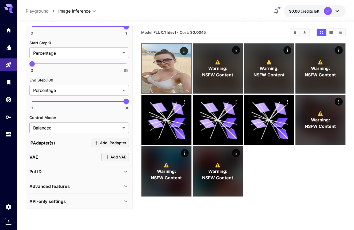
scroll to position [358, 0]
click at [66, 155] on div "VAE Add VAE" at bounding box center [79, 157] width 100 height 9
click at [79, 171] on div "PuLID" at bounding box center [75, 171] width 93 height 6
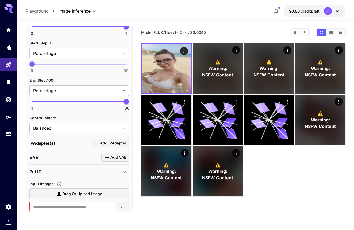
click at [79, 171] on div "PuLID" at bounding box center [75, 171] width 93 height 6
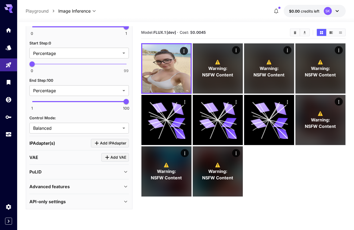
click at [79, 171] on div "PuLID" at bounding box center [75, 171] width 93 height 6
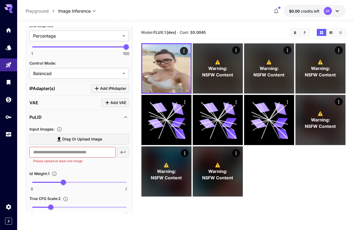
click at [85, 117] on div "PuLID" at bounding box center [75, 117] width 93 height 6
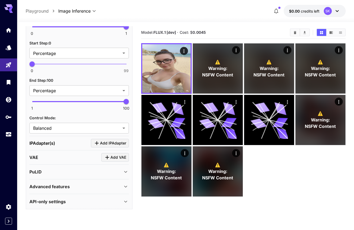
scroll to position [9, 0]
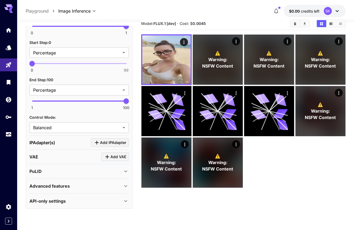
click at [61, 181] on div "Advanced features" at bounding box center [79, 185] width 100 height 13
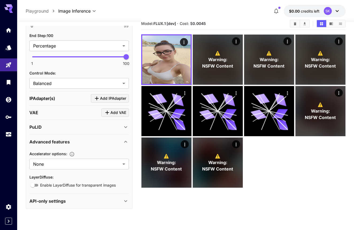
click at [67, 139] on p "Advanced features" at bounding box center [49, 141] width 40 height 6
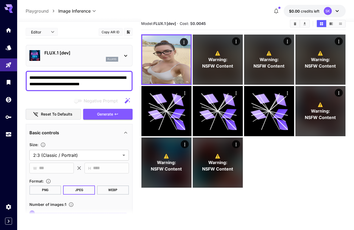
scroll to position [0, 0]
click at [123, 55] on icon at bounding box center [126, 55] width 6 height 6
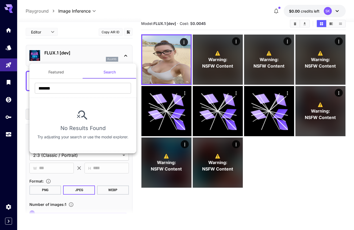
click at [61, 75] on button "Featured" at bounding box center [56, 72] width 54 height 13
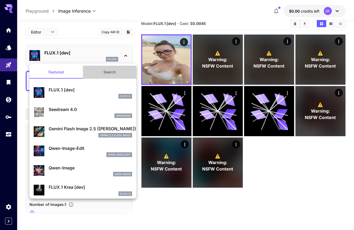
click at [104, 74] on button "Search" at bounding box center [110, 72] width 54 height 13
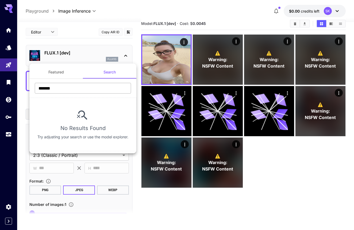
click at [79, 88] on input "*******" at bounding box center [83, 88] width 96 height 11
type input "*******"
click at [8, 62] on div at bounding box center [177, 115] width 354 height 230
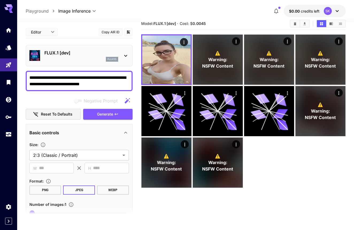
click at [64, 53] on p "FLUX.1 [dev]" at bounding box center [81, 53] width 74 height 6
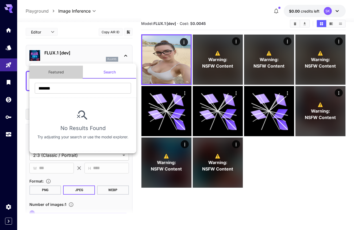
click at [49, 72] on button "Featured" at bounding box center [56, 72] width 54 height 13
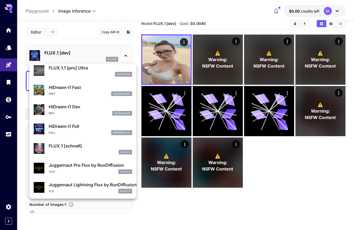
scroll to position [426, 0]
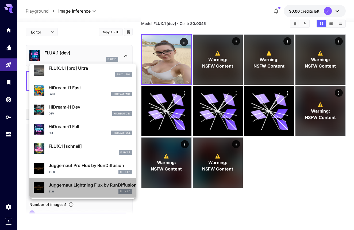
click at [96, 193] on div "Juggernaut Lightning Flux by RunDiffusion 1.1.0 FLUX.1 D" at bounding box center [83, 187] width 98 height 16
type input "*"
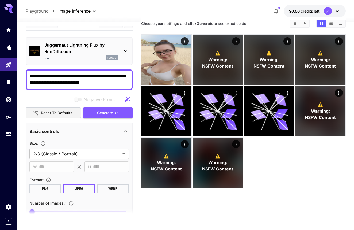
scroll to position [9, 0]
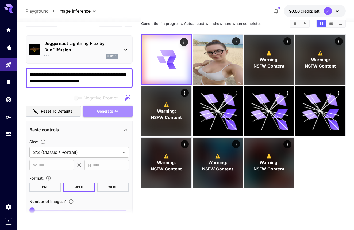
click at [108, 107] on button "Generate" at bounding box center [107, 111] width 49 height 11
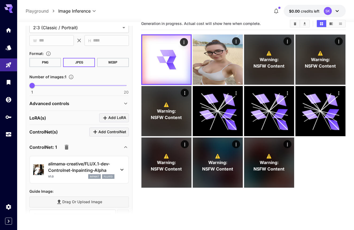
click at [69, 148] on icon "button" at bounding box center [66, 147] width 6 height 6
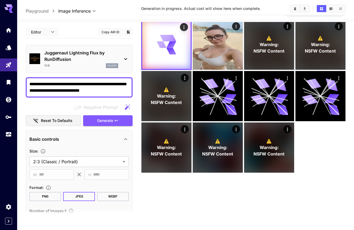
scroll to position [0, 0]
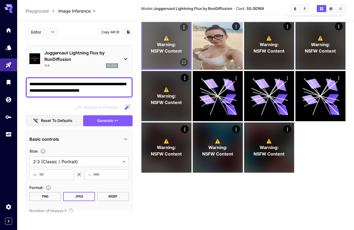
click at [175, 61] on div "⚠️ Warning: NSFW Content" at bounding box center [166, 44] width 48 height 48
click at [181, 62] on button "Open in fullscreen" at bounding box center [184, 62] width 8 height 8
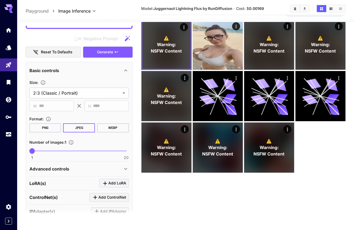
click at [117, 73] on div "Basic controls" at bounding box center [75, 70] width 93 height 6
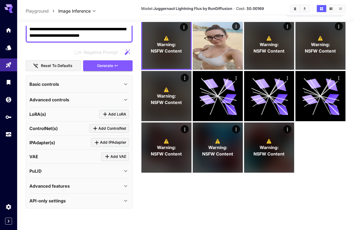
scroll to position [55, 0]
click at [115, 97] on div "Advanced controls" at bounding box center [75, 99] width 93 height 6
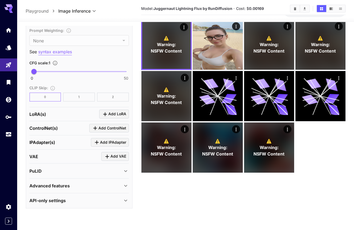
scroll to position [386, 0]
click at [105, 115] on icon "Click to add LoRA" at bounding box center [105, 114] width 4 height 4
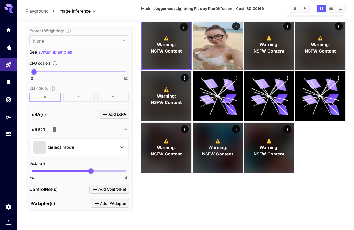
click at [92, 144] on div "Select model" at bounding box center [75, 147] width 84 height 13
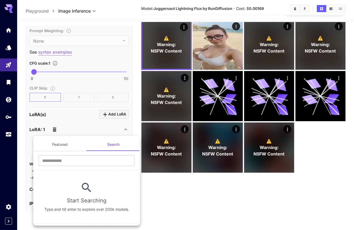
click at [79, 145] on button "Featured" at bounding box center [60, 144] width 54 height 13
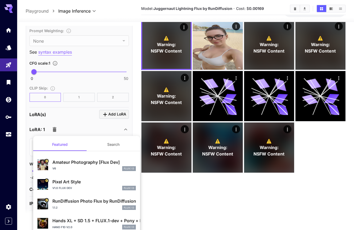
scroll to position [0, 0]
click at [91, 80] on div at bounding box center [177, 115] width 354 height 230
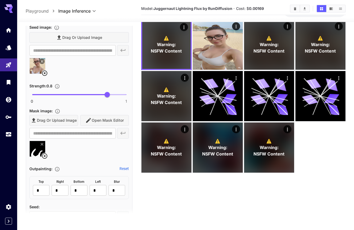
scroll to position [17, 0]
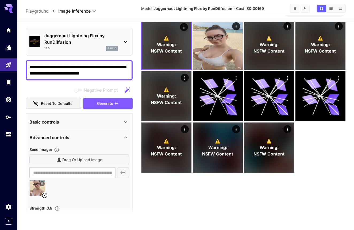
click at [106, 48] on div "1.1.0 flux1d" at bounding box center [81, 48] width 74 height 5
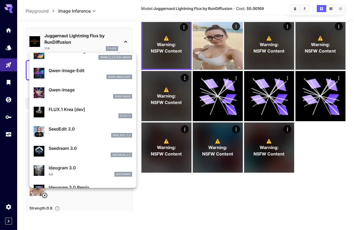
scroll to position [67, 0]
click at [99, 94] on div "Qwen Image" at bounding box center [91, 96] width 84 height 5
type input "**********"
type input "***"
type input "****"
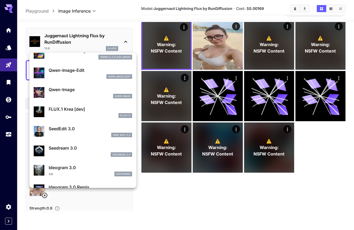
type input "**"
type input "***"
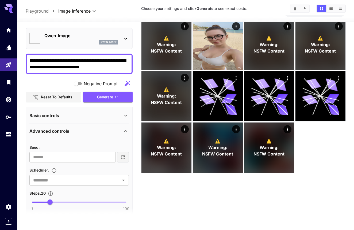
type input "**********"
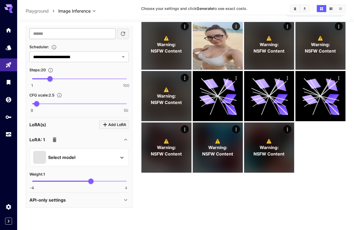
scroll to position [140, 0]
click at [74, 155] on p "Select model" at bounding box center [61, 157] width 27 height 6
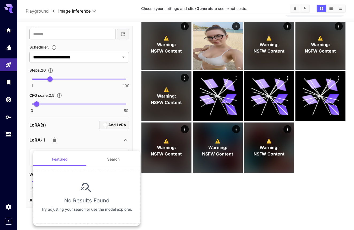
click at [55, 140] on div at bounding box center [177, 115] width 354 height 230
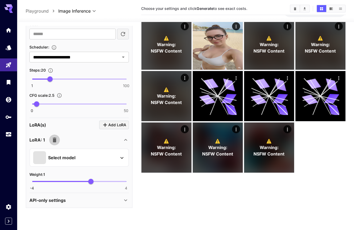
click at [53, 140] on icon "button" at bounding box center [55, 139] width 4 height 5
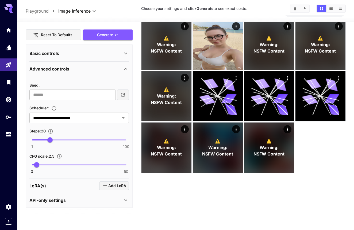
click at [67, 69] on p "Advanced controls" at bounding box center [49, 69] width 40 height 6
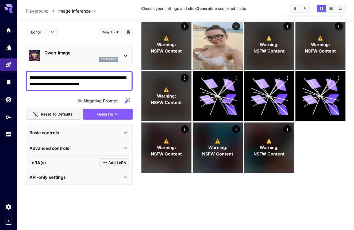
scroll to position [0, 0]
click at [62, 135] on div "Basic controls" at bounding box center [75, 132] width 93 height 6
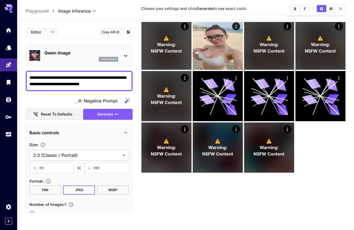
click at [62, 135] on div "Basic controls" at bounding box center [75, 132] width 93 height 6
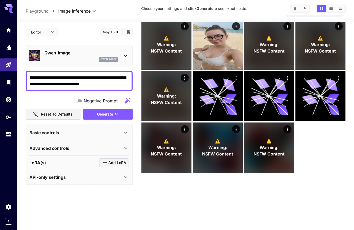
click at [69, 62] on div "Qwen-Image qwen_image" at bounding box center [79, 55] width 100 height 16
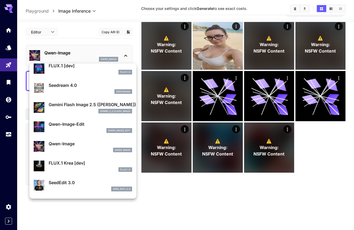
scroll to position [24, 0]
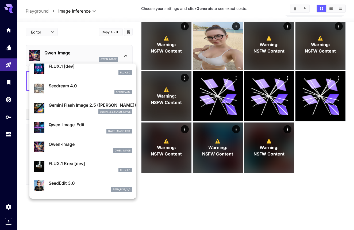
click at [97, 123] on p "Qwen-Image-Edit" at bounding box center [91, 124] width 84 height 6
type input "*"
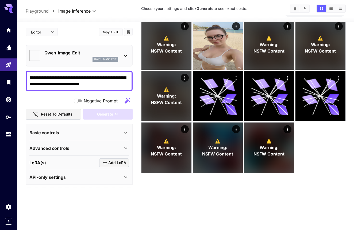
type input "*****"
click at [89, 135] on div "Basic controls" at bounding box center [75, 132] width 93 height 6
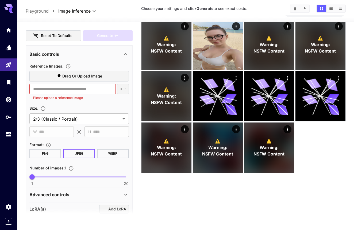
scroll to position [80, 0]
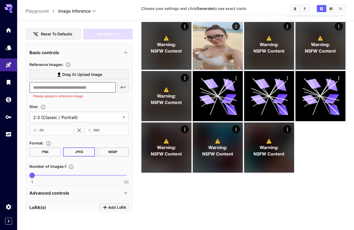
click at [82, 82] on input "text" at bounding box center [72, 87] width 86 height 11
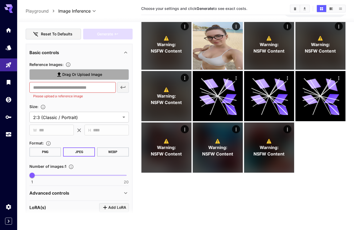
click at [82, 77] on span "Drag or upload image" at bounding box center [82, 74] width 40 height 7
click at [0, 0] on input "Drag or upload image" at bounding box center [0, 0] width 0 height 0
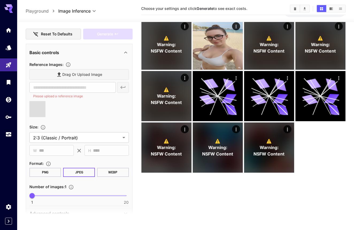
type input "**********"
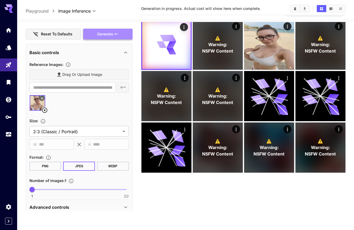
click at [102, 29] on button "Generate" at bounding box center [107, 34] width 49 height 11
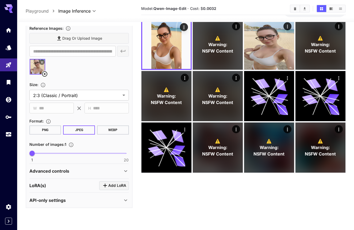
scroll to position [116, 0]
click at [102, 183] on icon "Click to add LoRA" at bounding box center [105, 185] width 6 height 6
click at [56, 201] on icon "button" at bounding box center [54, 201] width 6 height 6
click at [69, 170] on p "Advanced controls" at bounding box center [49, 171] width 40 height 6
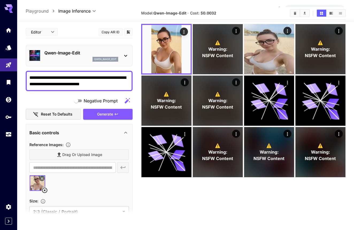
scroll to position [14, 0]
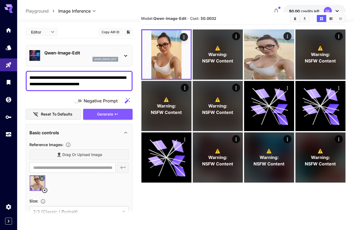
click at [83, 61] on div "qwen_image_edit" at bounding box center [81, 59] width 74 height 5
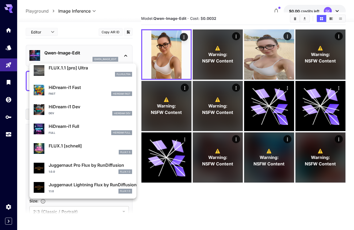
scroll to position [426, 0]
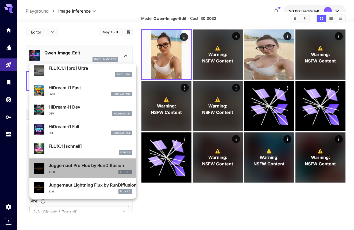
click at [99, 175] on div "Juggernaut Pro Flux by RunDiffusion 1.0.0 FLUX.1 D" at bounding box center [83, 168] width 98 height 16
type input "**********"
type input "***"
type input "****"
type input "**"
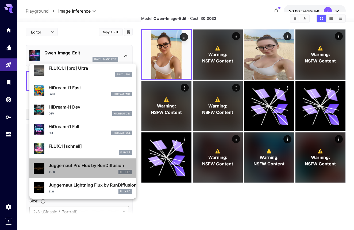
type input "*"
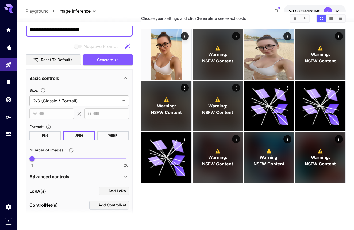
click at [95, 84] on div "Basic controls" at bounding box center [79, 78] width 100 height 13
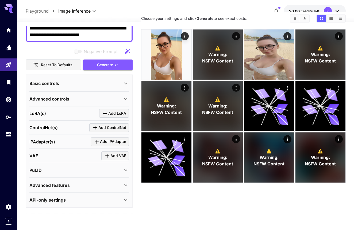
scroll to position [55, 0]
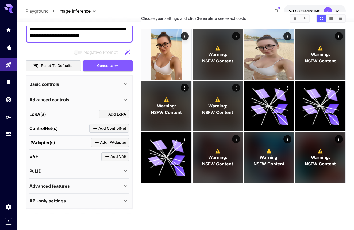
click at [83, 100] on div "Advanced controls" at bounding box center [75, 99] width 93 height 6
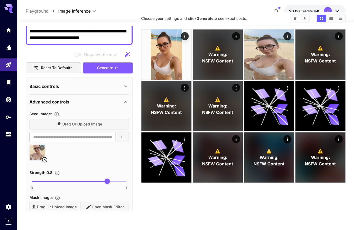
scroll to position [28, 0]
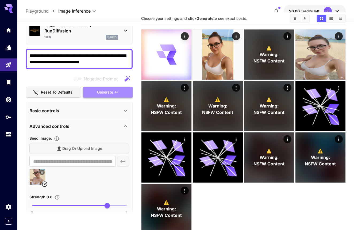
click at [101, 93] on span "Generate" at bounding box center [105, 92] width 16 height 7
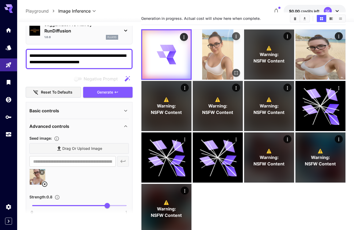
click at [203, 67] on img at bounding box center [218, 54] width 50 height 50
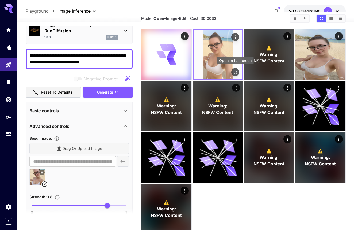
click at [234, 72] on icon "Open in fullscreen" at bounding box center [235, 71] width 5 height 5
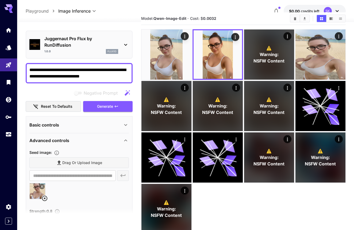
scroll to position [3, 0]
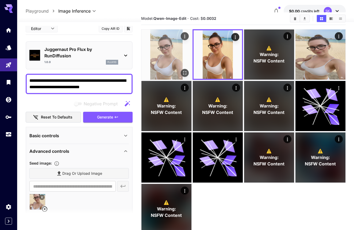
click at [177, 70] on img at bounding box center [167, 54] width 50 height 50
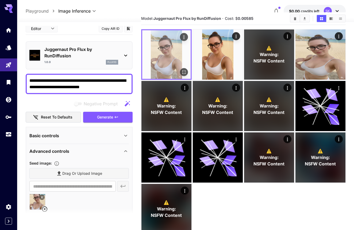
click at [180, 71] on button "Open in fullscreen" at bounding box center [184, 72] width 8 height 8
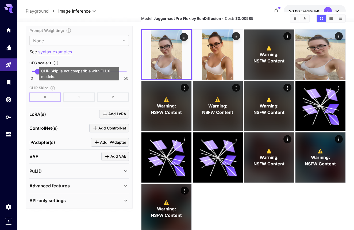
scroll to position [386, 0]
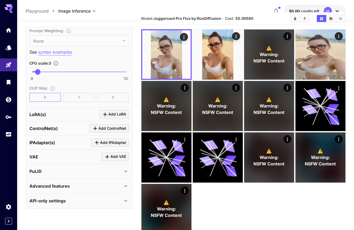
click at [77, 115] on div "LoRA(s) Add LoRA" at bounding box center [79, 114] width 100 height 9
click at [107, 115] on icon "Click to add LoRA" at bounding box center [105, 114] width 6 height 6
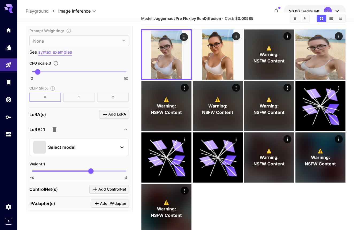
click at [96, 142] on div "Select model" at bounding box center [75, 147] width 84 height 13
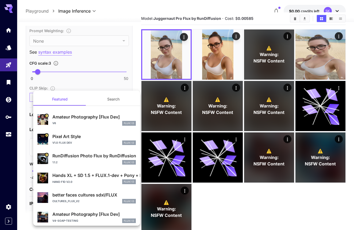
scroll to position [0, 0]
click at [105, 104] on button "Search" at bounding box center [114, 99] width 54 height 13
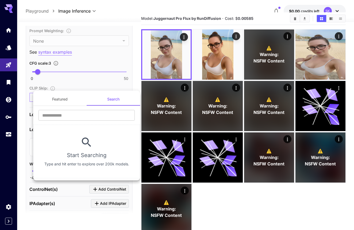
click at [82, 120] on div "​" at bounding box center [86, 117] width 107 height 15
click at [82, 114] on input "text" at bounding box center [87, 115] width 96 height 11
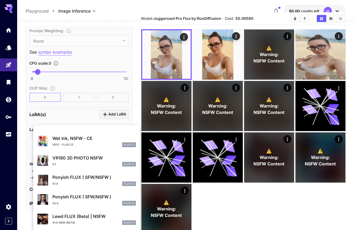
scroll to position [251, 0]
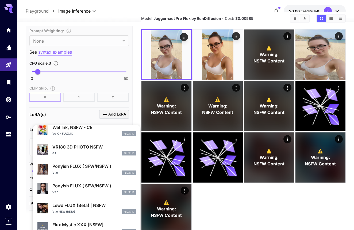
type input "****"
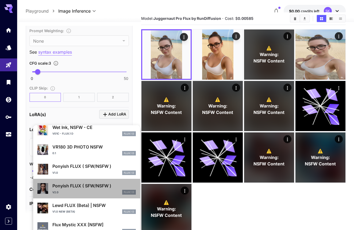
click at [89, 185] on p "Ponyish FLUX ( SFW/NSFW )" at bounding box center [94, 185] width 84 height 6
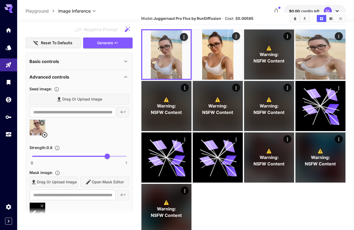
scroll to position [35, 0]
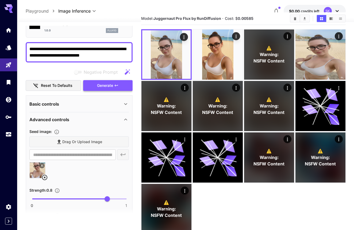
click at [95, 84] on button "Generate" at bounding box center [107, 85] width 49 height 11
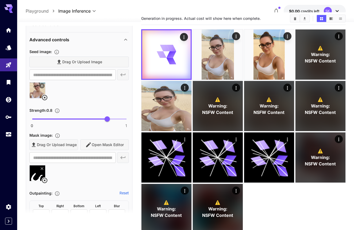
scroll to position [127, 0]
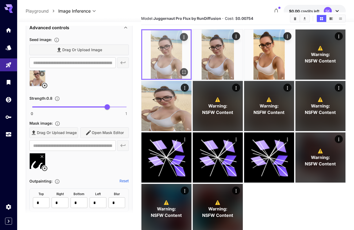
click at [149, 62] on img at bounding box center [166, 54] width 48 height 48
click at [157, 64] on img at bounding box center [166, 54] width 48 height 48
click at [183, 71] on icon "Open in fullscreen" at bounding box center [184, 71] width 3 height 3
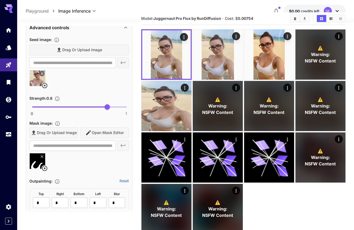
click at [45, 167] on icon at bounding box center [44, 168] width 6 height 6
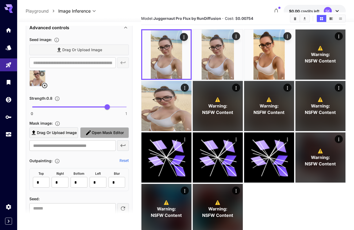
click at [99, 132] on span "Open Mask Editor" at bounding box center [108, 132] width 32 height 7
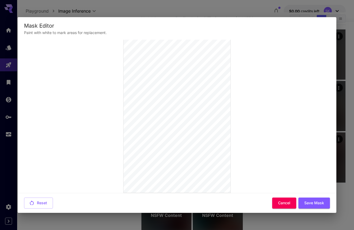
scroll to position [50, 0]
click at [305, 203] on button "Save Mask" at bounding box center [315, 202] width 32 height 11
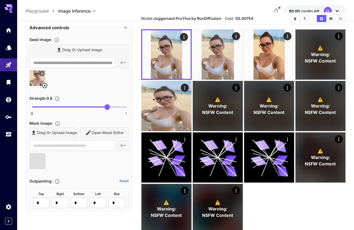
type input "**********"
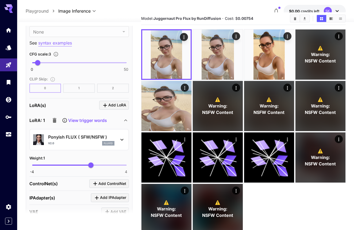
scroll to position [420, 0]
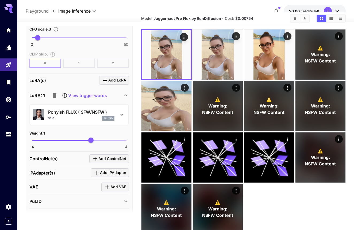
click at [88, 110] on p "Ponyish FLUX ( SFW/NSFW )" at bounding box center [81, 112] width 66 height 6
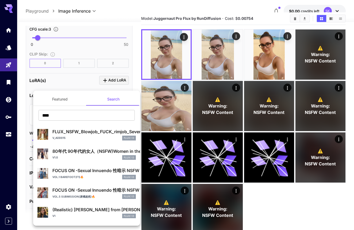
scroll to position [0, 0]
click at [64, 111] on input "****" at bounding box center [87, 115] width 96 height 11
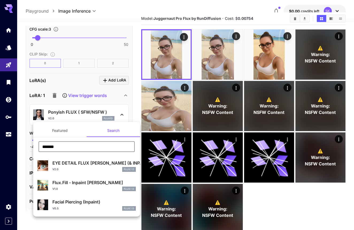
type input "*******"
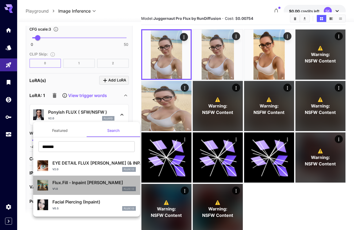
click at [83, 179] on div "Flux.Fill - Inpaint LoRA v1.0 FLUX.1 D" at bounding box center [86, 185] width 98 height 16
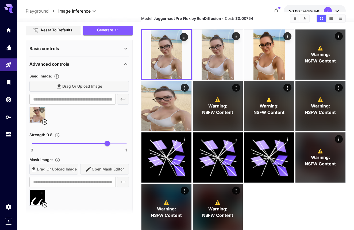
scroll to position [59, 0]
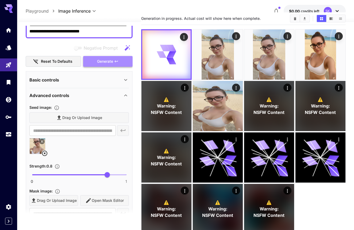
click at [97, 63] on button "Generate" at bounding box center [107, 61] width 49 height 11
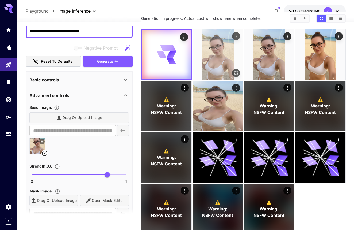
click at [215, 40] on img at bounding box center [218, 54] width 50 height 50
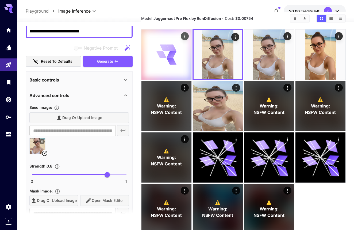
click at [180, 53] on div at bounding box center [167, 54] width 50 height 50
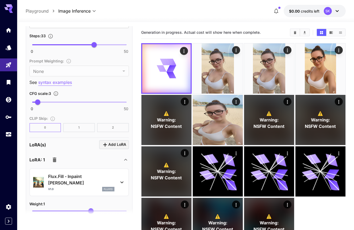
scroll to position [356, 0]
click at [108, 145] on icon "Click to add LoRA" at bounding box center [105, 144] width 6 height 6
click at [111, 144] on span "Add LoRA" at bounding box center [117, 144] width 18 height 7
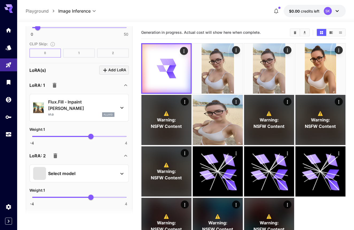
scroll to position [440, 0]
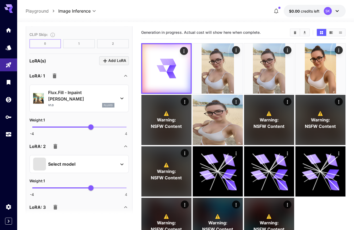
click at [55, 144] on icon "button" at bounding box center [56, 146] width 4 height 5
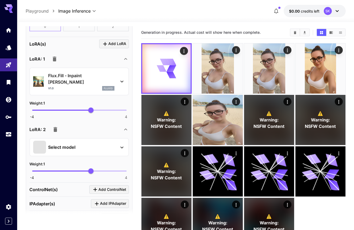
click at [59, 148] on div "Select model" at bounding box center [79, 147] width 100 height 18
click at [60, 144] on p "Select model" at bounding box center [61, 147] width 27 height 6
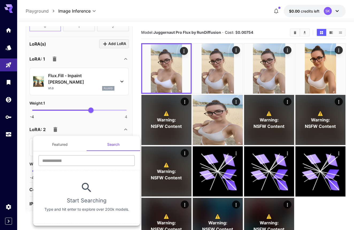
click at [71, 162] on input "text" at bounding box center [87, 160] width 96 height 11
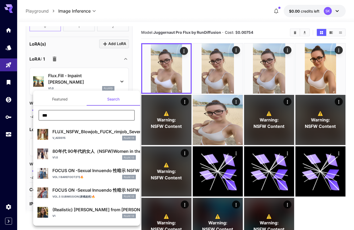
type input "****"
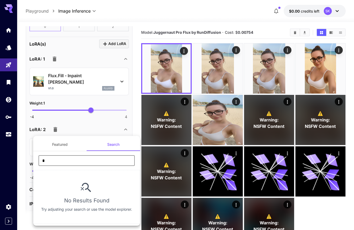
type input "*"
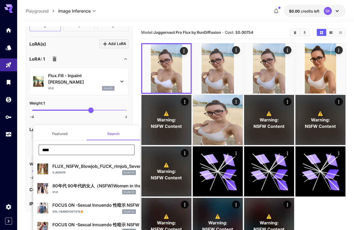
scroll to position [0, 0]
type input "****"
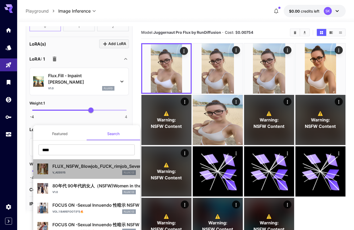
click at [66, 174] on div "v_add015 FLUX.1 D" at bounding box center [94, 172] width 84 height 5
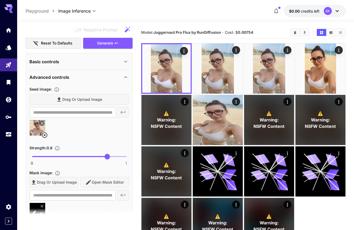
scroll to position [50, 0]
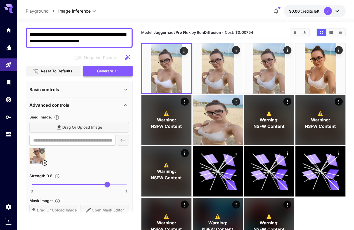
click at [104, 71] on span "Generate" at bounding box center [105, 71] width 16 height 7
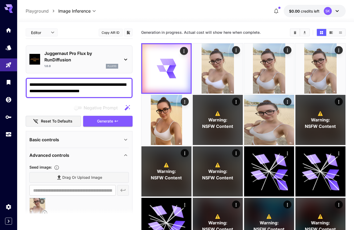
scroll to position [0, 0]
click at [80, 65] on div "1.0.0 flux1d" at bounding box center [81, 66] width 74 height 5
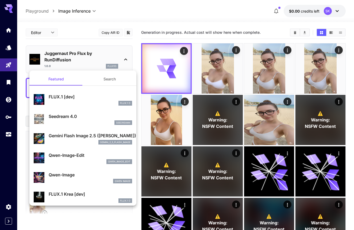
click at [96, 79] on button "Search" at bounding box center [110, 79] width 54 height 13
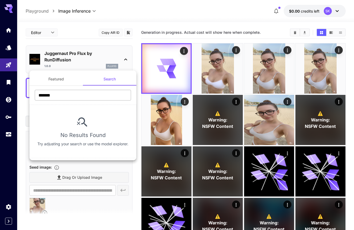
click at [87, 98] on input "*******" at bounding box center [83, 95] width 96 height 11
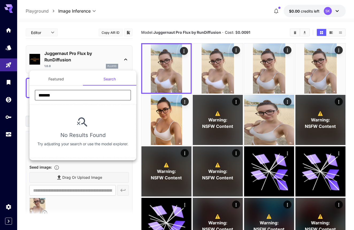
type input "*******"
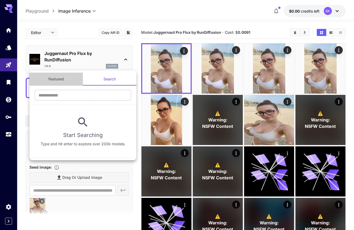
click at [64, 73] on button "Featured" at bounding box center [56, 79] width 54 height 13
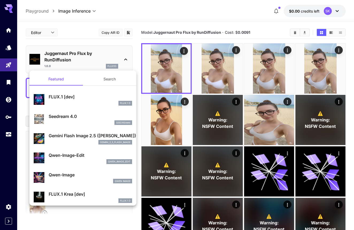
click at [97, 82] on button "Search" at bounding box center [110, 79] width 54 height 13
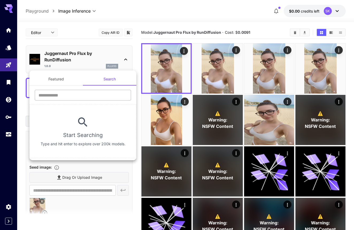
click at [92, 90] on input "text" at bounding box center [83, 95] width 96 height 11
type input "****"
click at [47, 77] on button "Featured" at bounding box center [56, 79] width 54 height 13
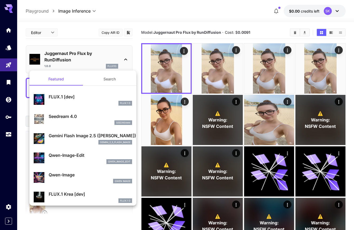
click at [9, 46] on div at bounding box center [177, 115] width 354 height 230
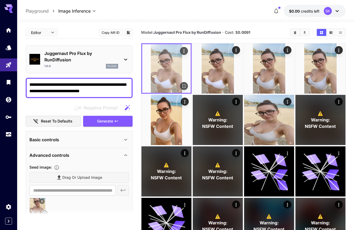
click at [171, 80] on img at bounding box center [166, 68] width 48 height 48
click at [185, 86] on icon "Open in fullscreen" at bounding box center [183, 85] width 5 height 5
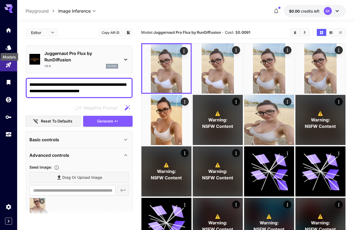
click at [10, 51] on div "Models" at bounding box center [9, 55] width 19 height 12
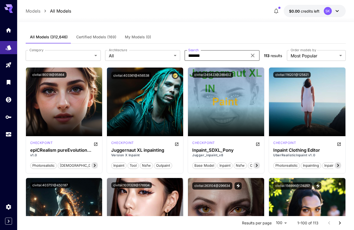
click at [211, 54] on input "*******" at bounding box center [216, 55] width 63 height 11
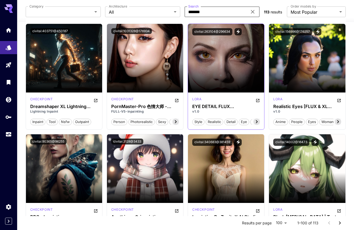
scroll to position [154, 0]
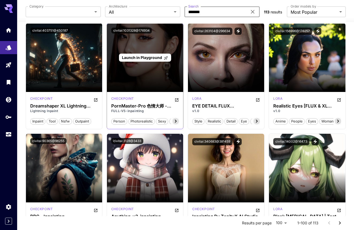
click at [136, 60] on p "Launch in Playground" at bounding box center [145, 58] width 46 height 6
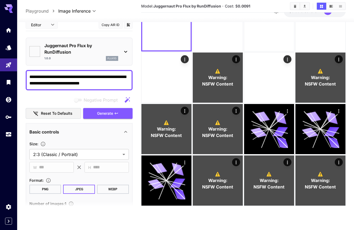
scroll to position [42, 0]
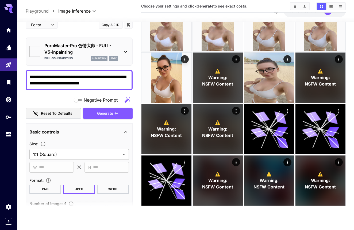
type input "**********"
type input "*******"
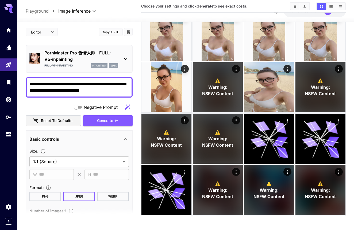
scroll to position [35, 0]
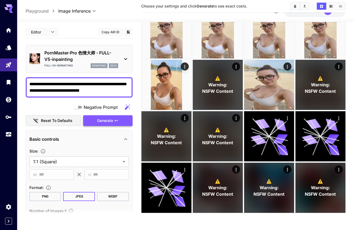
click at [114, 117] on button "Generate" at bounding box center [107, 120] width 49 height 11
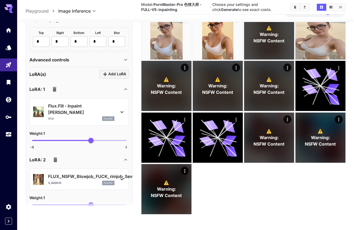
scroll to position [409, 0]
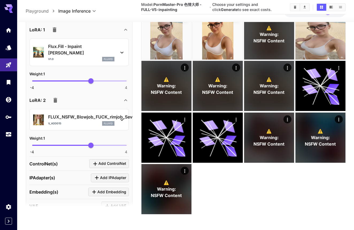
click at [56, 98] on icon "button" at bounding box center [56, 100] width 4 height 5
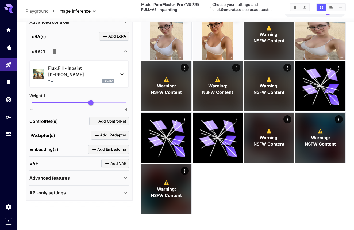
scroll to position [380, 0]
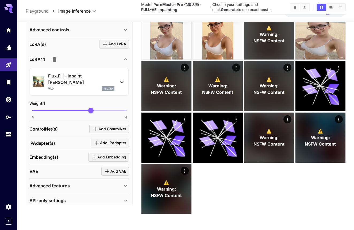
click at [53, 63] on button "button" at bounding box center [54, 59] width 11 height 11
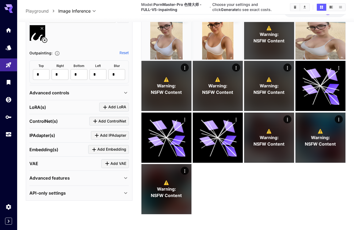
scroll to position [316, 0]
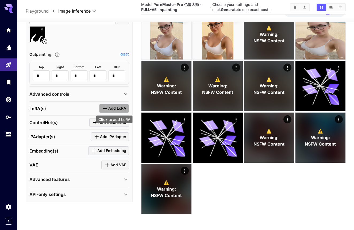
click at [112, 109] on span "Add LoRA" at bounding box center [117, 108] width 18 height 7
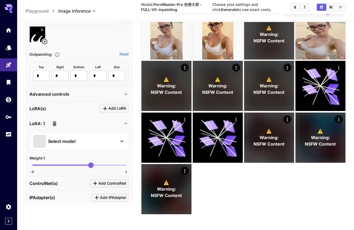
click at [105, 143] on div "Select model" at bounding box center [75, 141] width 84 height 13
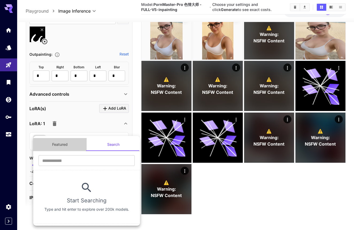
click at [72, 139] on button "Featured" at bounding box center [60, 144] width 54 height 13
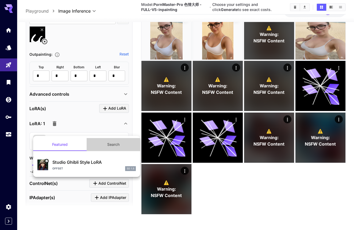
click at [102, 144] on button "Search" at bounding box center [114, 144] width 54 height 13
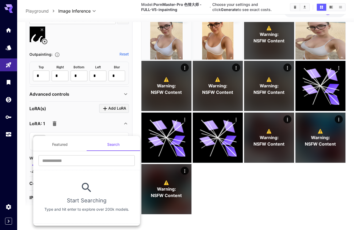
drag, startPoint x: 88, startPoint y: 131, endPoint x: 72, endPoint y: 124, distance: 17.3
click at [88, 131] on div at bounding box center [177, 115] width 354 height 230
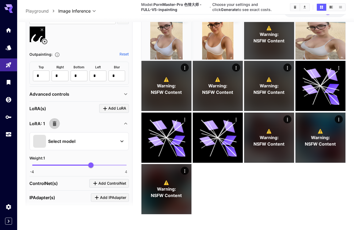
click at [55, 122] on icon "button" at bounding box center [55, 123] width 4 height 5
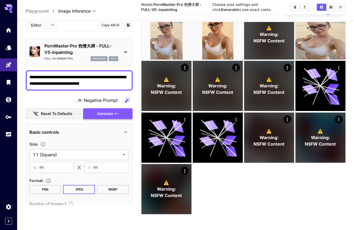
scroll to position [-1, 0]
click at [95, 110] on button "Generate" at bounding box center [107, 113] width 49 height 11
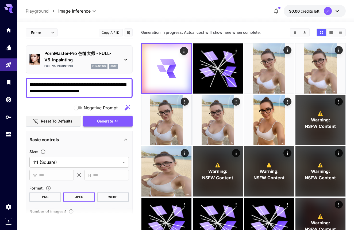
scroll to position [0, 0]
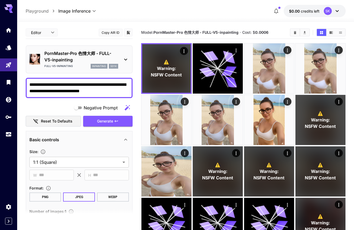
click at [164, 78] on span "NSFW Content" at bounding box center [166, 74] width 31 height 6
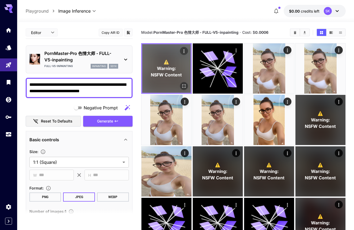
click at [182, 85] on icon "Open in fullscreen" at bounding box center [183, 85] width 5 height 5
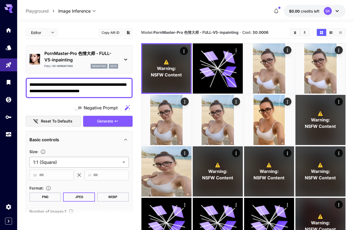
click at [102, 163] on body "**********" at bounding box center [177, 157] width 354 height 315
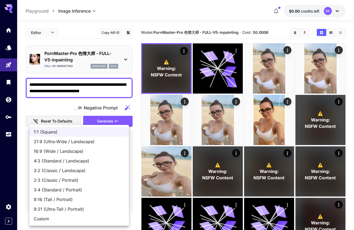
click at [92, 187] on span "3:4 (Standard / Portrait)" at bounding box center [79, 189] width 91 height 6
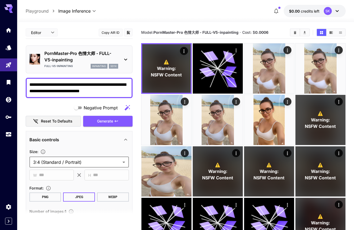
type input "**********"
type input "***"
click at [107, 120] on span "Generate" at bounding box center [105, 121] width 16 height 7
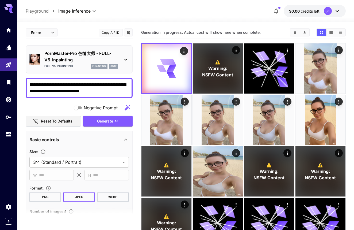
click at [121, 62] on div "PornMaster-Pro 色情大师 - FULL-V5-inpainting FULL-V5-inpainting inpainting sd1x" at bounding box center [79, 59] width 100 height 23
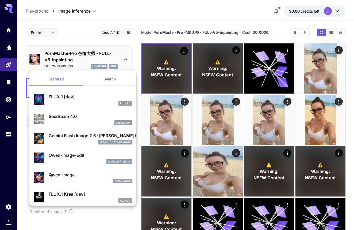
click at [108, 76] on button "Search" at bounding box center [110, 79] width 54 height 13
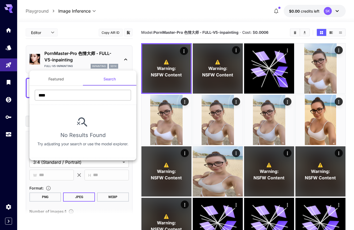
click at [84, 95] on input "****" at bounding box center [83, 95] width 96 height 11
type input "****"
click at [183, 83] on div at bounding box center [177, 115] width 354 height 230
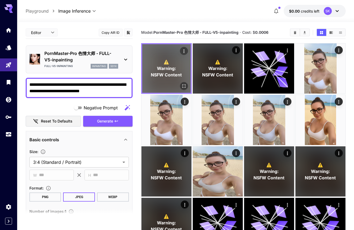
click at [179, 82] on div "⚠️ Warning: NSFW Content" at bounding box center [166, 68] width 48 height 48
click at [184, 86] on icon "Open in fullscreen" at bounding box center [183, 85] width 5 height 5
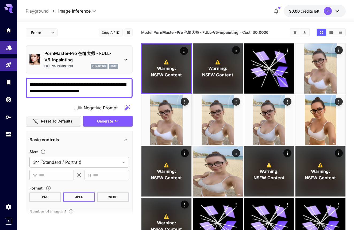
click at [12, 50] on link at bounding box center [8, 47] width 17 height 13
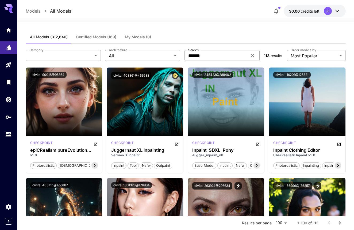
click at [203, 58] on input "*******" at bounding box center [216, 55] width 63 height 11
type input "****"
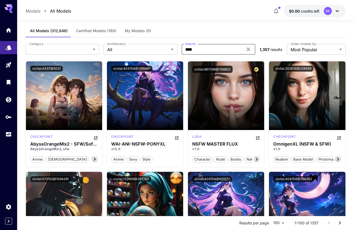
scroll to position [7, 0]
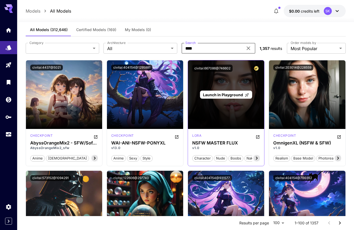
click at [227, 99] on div "Launch in Playground" at bounding box center [226, 94] width 76 height 69
click at [226, 96] on span "Launch in Playground" at bounding box center [223, 94] width 40 height 5
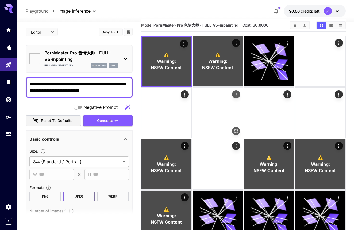
type input "**********"
type input "****"
type input "**"
type input "***"
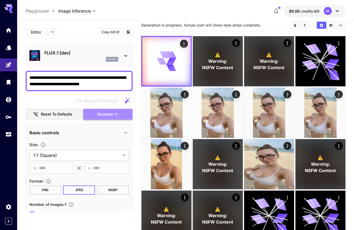
click at [101, 117] on span "Generate" at bounding box center [105, 114] width 16 height 7
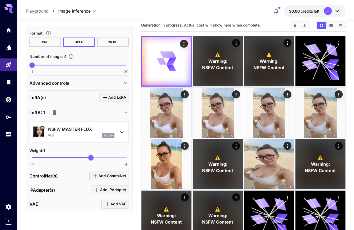
scroll to position [160, 0]
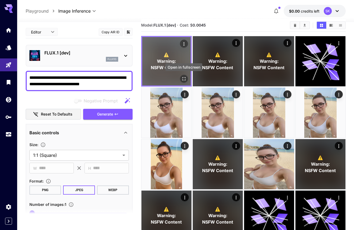
click at [186, 80] on icon "Open in fullscreen" at bounding box center [183, 78] width 5 height 5
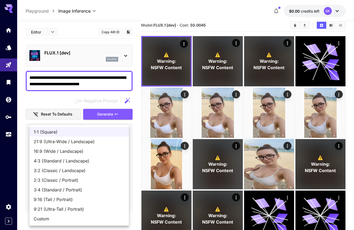
click at [104, 155] on body "**********" at bounding box center [177, 150] width 354 height 315
click at [96, 189] on span "3:4 (Standard / Portrait)" at bounding box center [79, 189] width 91 height 6
type input "**********"
type input "***"
type input "****"
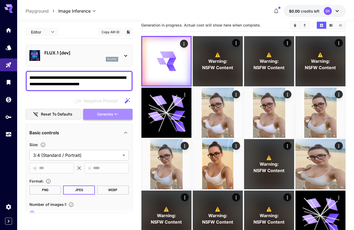
click at [98, 115] on span "Generate" at bounding box center [105, 114] width 16 height 7
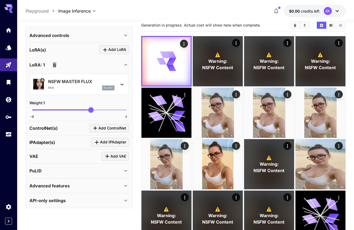
scroll to position [195, 0]
click at [91, 186] on div "Advanced features" at bounding box center [75, 186] width 93 height 6
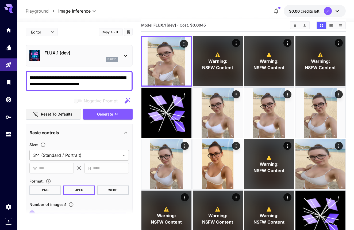
scroll to position [0, 0]
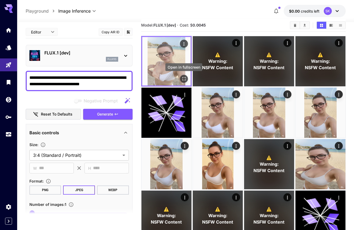
click at [182, 80] on icon "Open in fullscreen" at bounding box center [183, 78] width 5 height 5
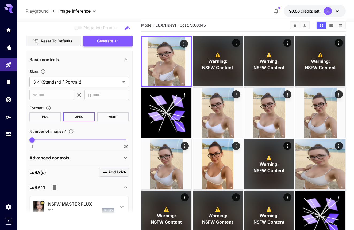
scroll to position [189, 0]
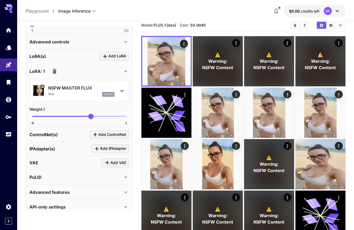
click at [80, 37] on div "Advanced controls" at bounding box center [79, 41] width 100 height 13
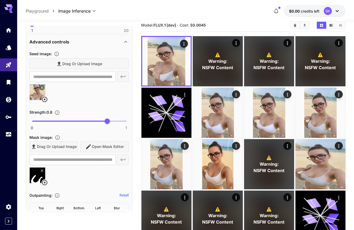
click at [45, 100] on icon at bounding box center [44, 99] width 5 height 5
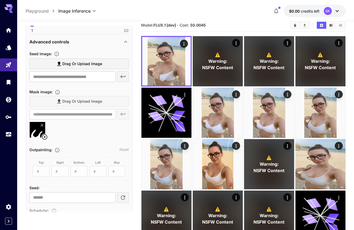
click at [67, 105] on div "Drag or upload image" at bounding box center [79, 101] width 100 height 11
click at [67, 104] on div "Drag or upload image" at bounding box center [79, 101] width 100 height 11
click at [68, 100] on div "Drag or upload image" at bounding box center [79, 101] width 100 height 11
click at [69, 62] on span "Drag or upload image" at bounding box center [82, 63] width 40 height 7
click at [0, 0] on input "Drag or upload image" at bounding box center [0, 0] width 0 height 0
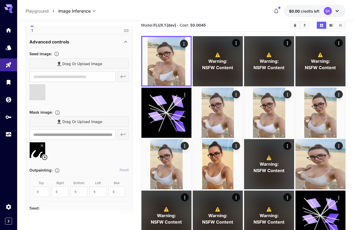
type input "**********"
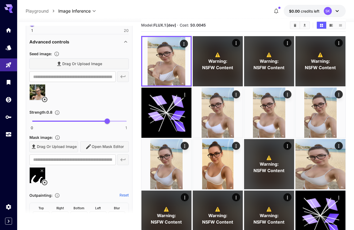
click at [71, 120] on span at bounding box center [69, 120] width 75 height 1
type input "*"
drag, startPoint x: 74, startPoint y: 120, endPoint x: 128, endPoint y: 126, distance: 54.6
click at [128, 124] on span "1" at bounding box center [126, 120] width 5 height 5
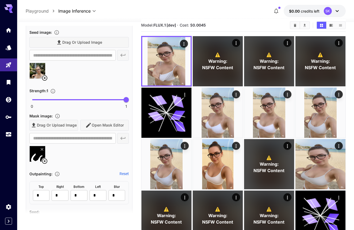
scroll to position [213, 0]
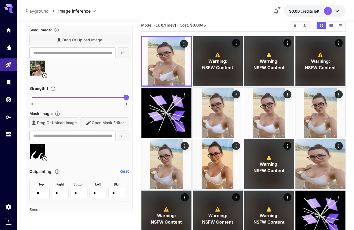
click at [91, 123] on div "Drag or upload image Open Mask Editor" at bounding box center [79, 122] width 100 height 11
click at [45, 156] on icon at bounding box center [44, 158] width 6 height 6
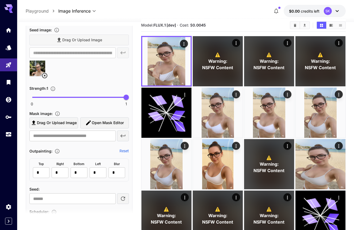
click at [105, 123] on span "Open Mask Editor" at bounding box center [108, 122] width 32 height 7
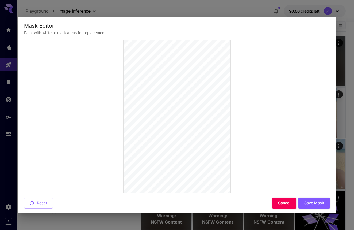
scroll to position [50, 0]
click at [50, 199] on button "Reset" at bounding box center [38, 202] width 29 height 11
type input "**"
click at [127, 50] on span at bounding box center [133, 49] width 54 height 8
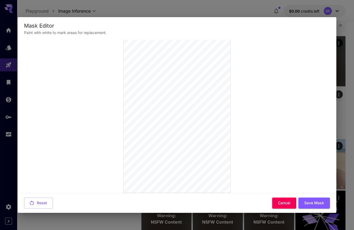
scroll to position [50, 0]
click at [309, 203] on button "Save Mask" at bounding box center [315, 202] width 32 height 11
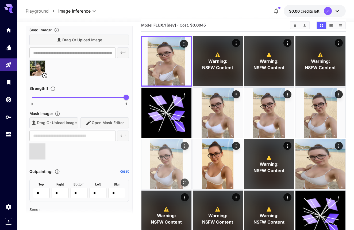
scroll to position [0, 0]
type input "**********"
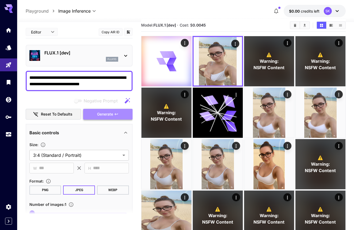
click at [106, 118] on button "Generate" at bounding box center [107, 114] width 49 height 11
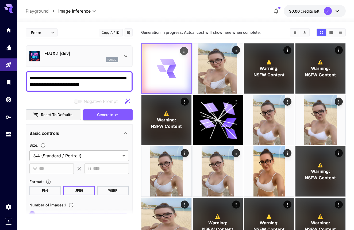
click at [169, 80] on div at bounding box center [166, 68] width 48 height 48
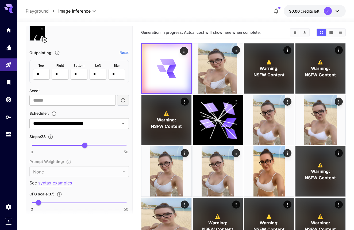
scroll to position [332, 0]
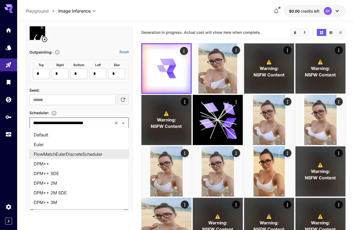
click at [99, 124] on input "**********" at bounding box center [71, 122] width 81 height 7
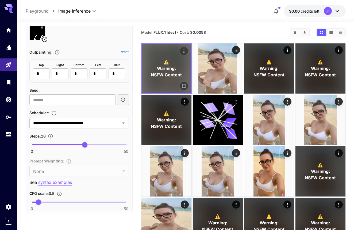
click at [174, 77] on span "NSFW Content" at bounding box center [166, 74] width 31 height 6
click at [185, 86] on icon "Open in fullscreen" at bounding box center [184, 85] width 3 height 3
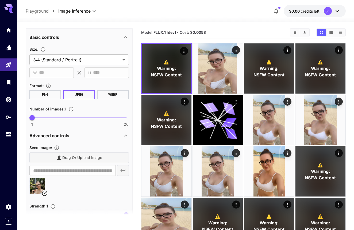
scroll to position [95, 0]
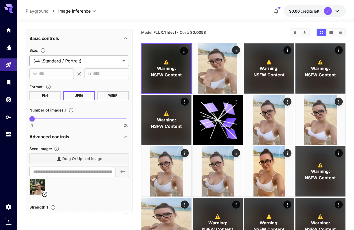
click at [66, 58] on body "**********" at bounding box center [177, 183] width 354 height 367
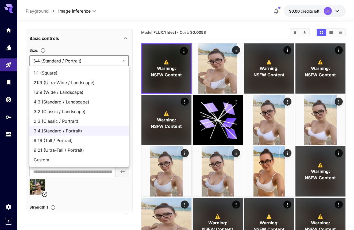
click at [89, 39] on div at bounding box center [177, 115] width 354 height 230
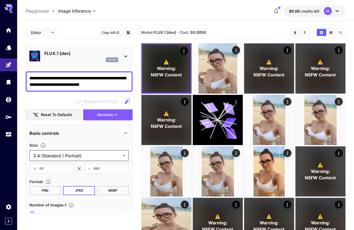
scroll to position [0, 0]
click at [9, 50] on link at bounding box center [8, 47] width 17 height 13
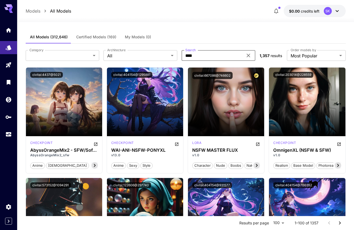
drag, startPoint x: 234, startPoint y: 56, endPoint x: 153, endPoint y: 44, distance: 82.4
click at [153, 44] on div "**********" at bounding box center [186, 56] width 320 height 24
type input "*******"
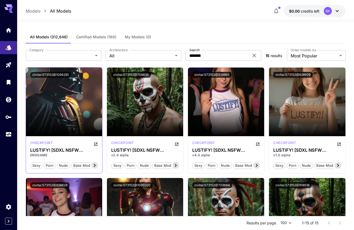
click at [96, 165] on icon at bounding box center [95, 165] width 6 height 6
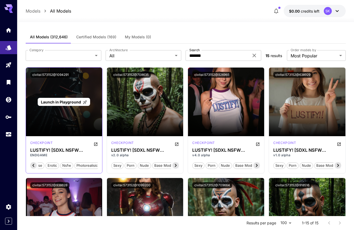
click at [81, 103] on span "Launch in Playground" at bounding box center [64, 102] width 46 height 5
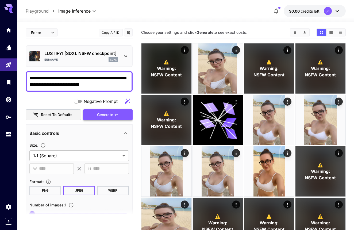
click at [95, 116] on button "Generate" at bounding box center [107, 114] width 49 height 11
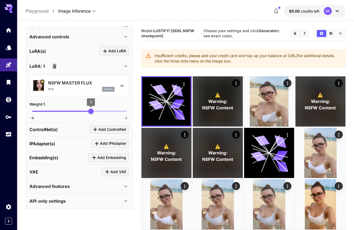
scroll to position [194, 0]
click at [55, 69] on button "button" at bounding box center [54, 66] width 11 height 11
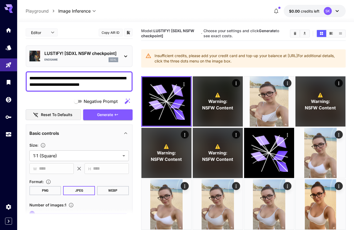
scroll to position [0, 0]
click at [107, 117] on span "Generate" at bounding box center [105, 114] width 16 height 7
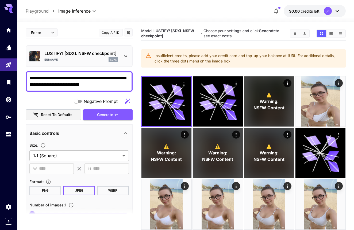
click at [324, 13] on div "SK" at bounding box center [332, 11] width 17 height 8
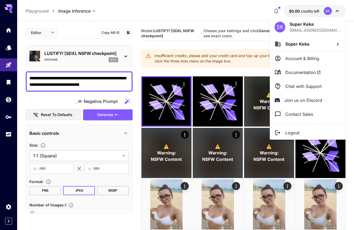
click at [281, 59] on li "Account & Billing" at bounding box center [308, 58] width 76 height 14
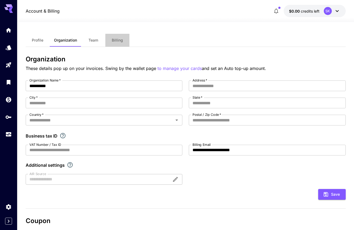
click at [121, 45] on button "Billing" at bounding box center [117, 40] width 24 height 13
